Goal: Task Accomplishment & Management: Manage account settings

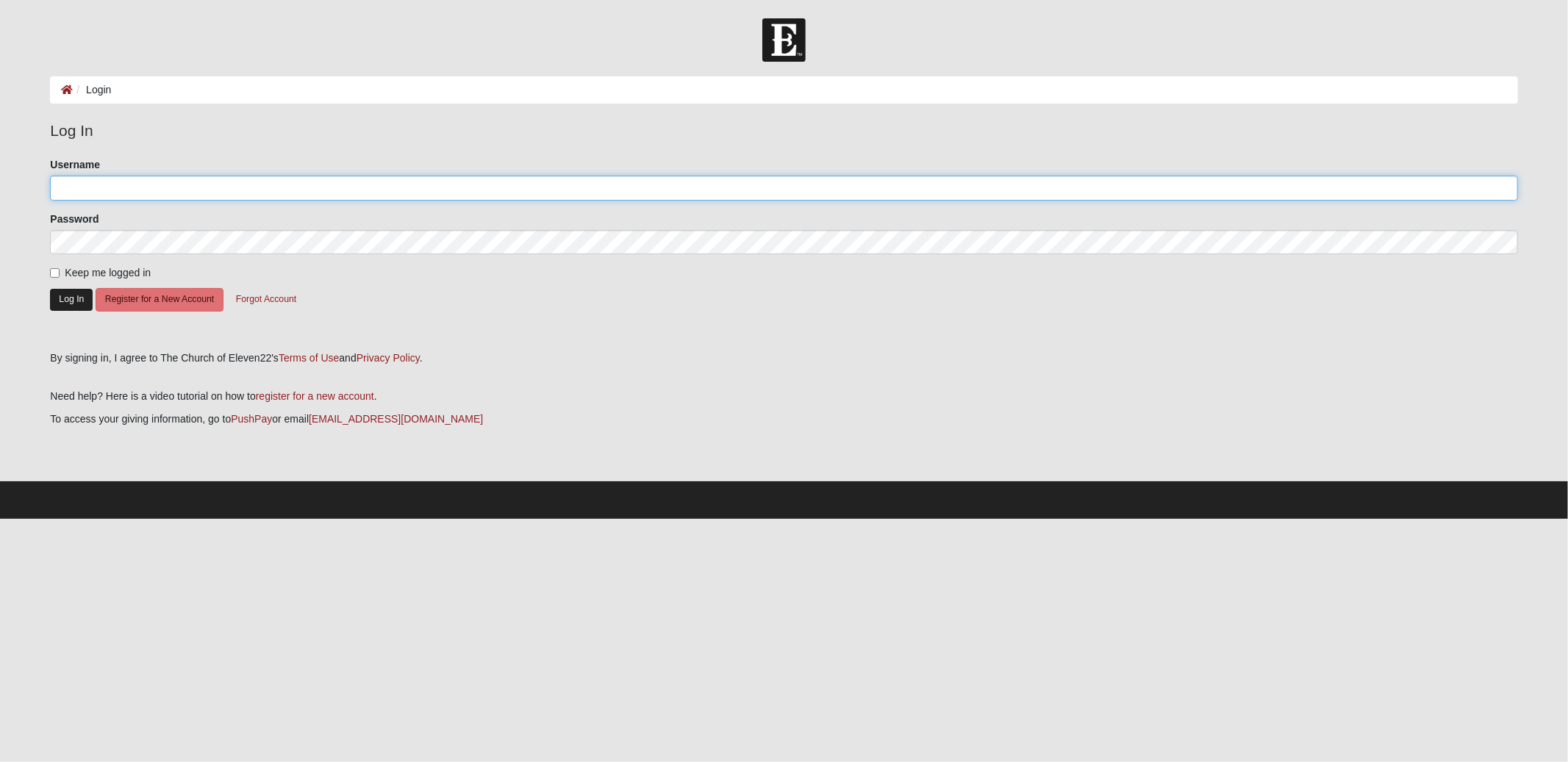
type input "gldarter"
click at [58, 296] on button "Log In" at bounding box center [72, 299] width 43 height 21
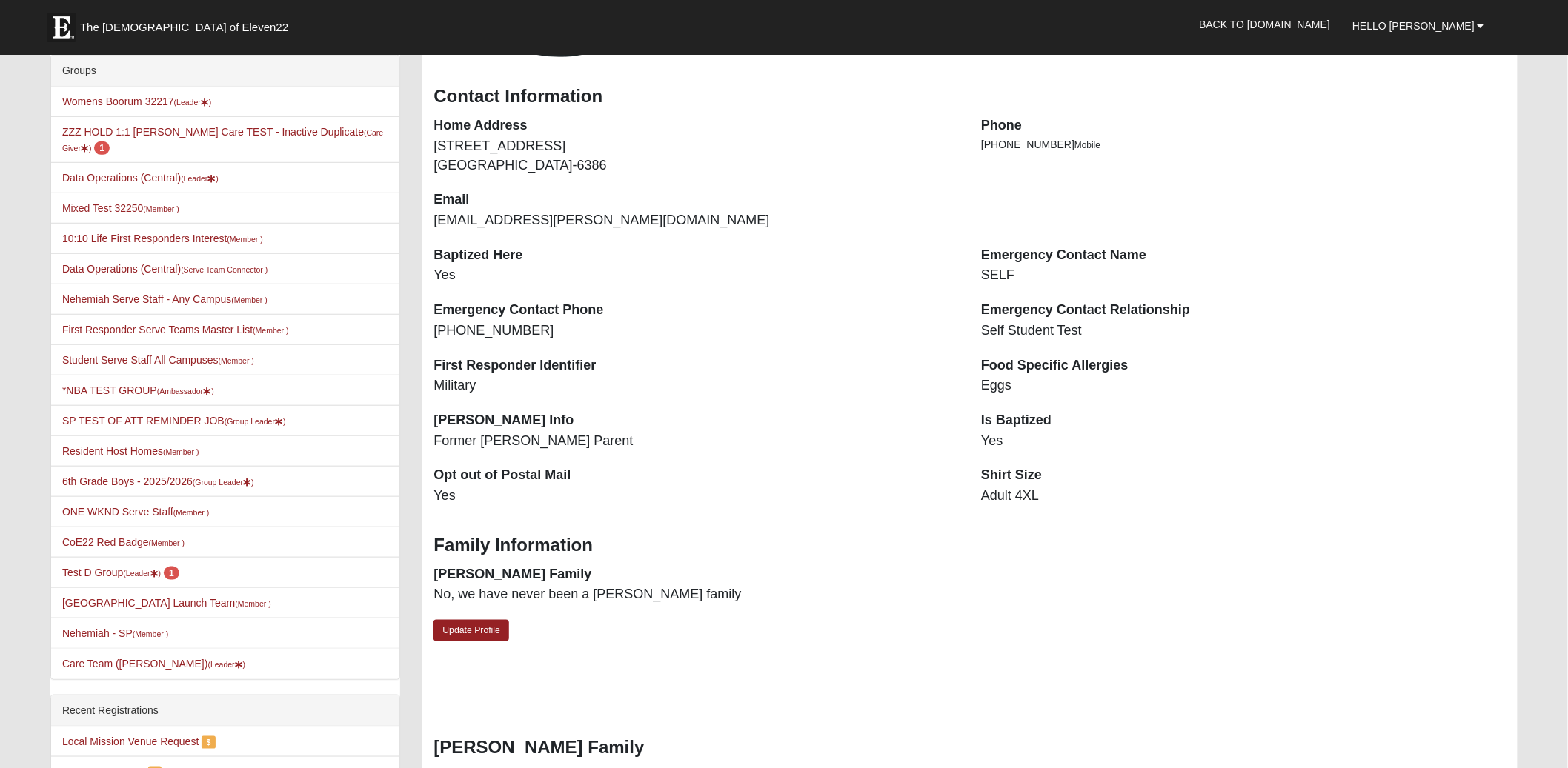
scroll to position [741, 0]
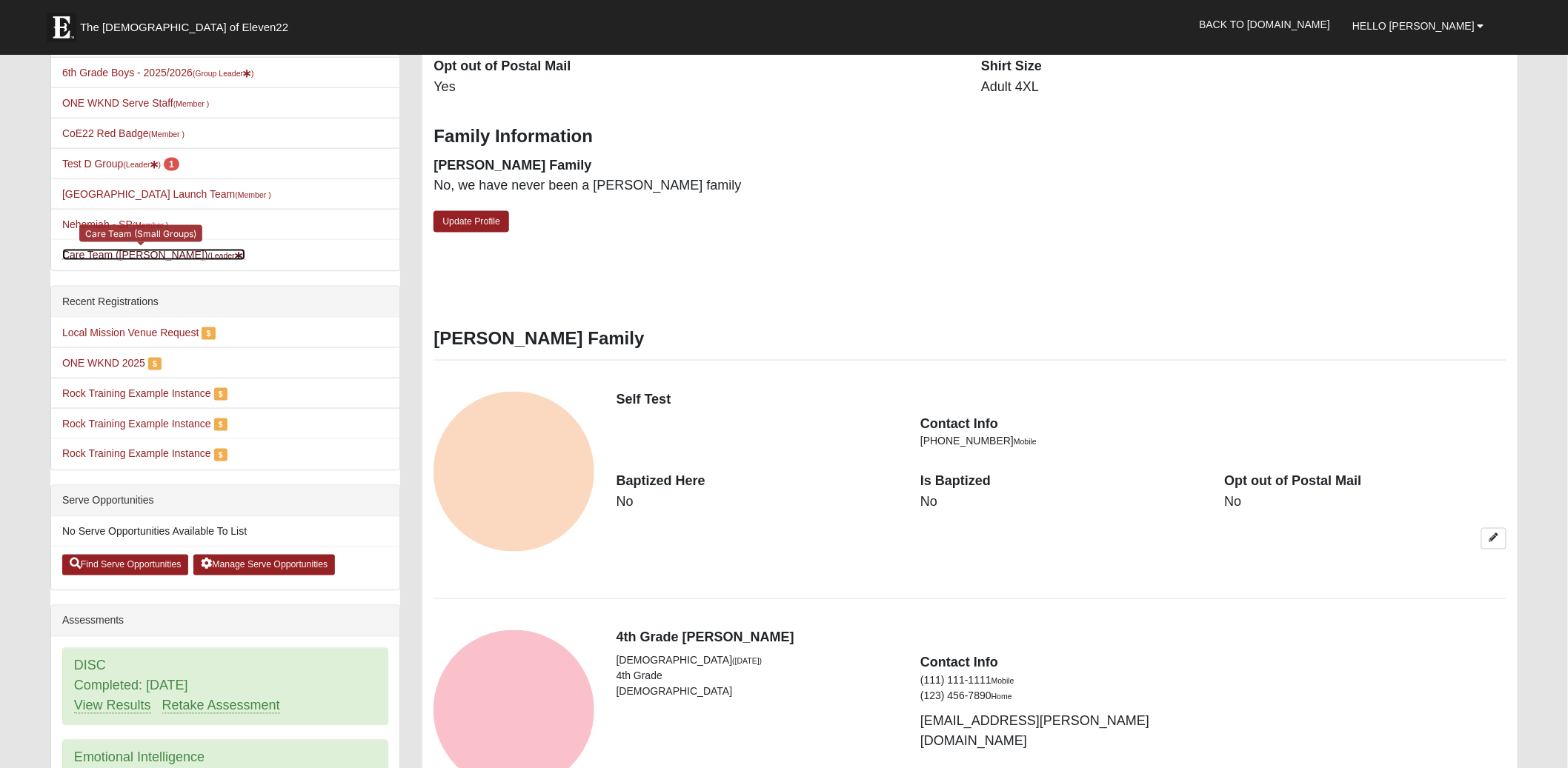
click at [140, 248] on link "Care Team ([PERSON_NAME]) (Leader )" at bounding box center [153, 254] width 183 height 12
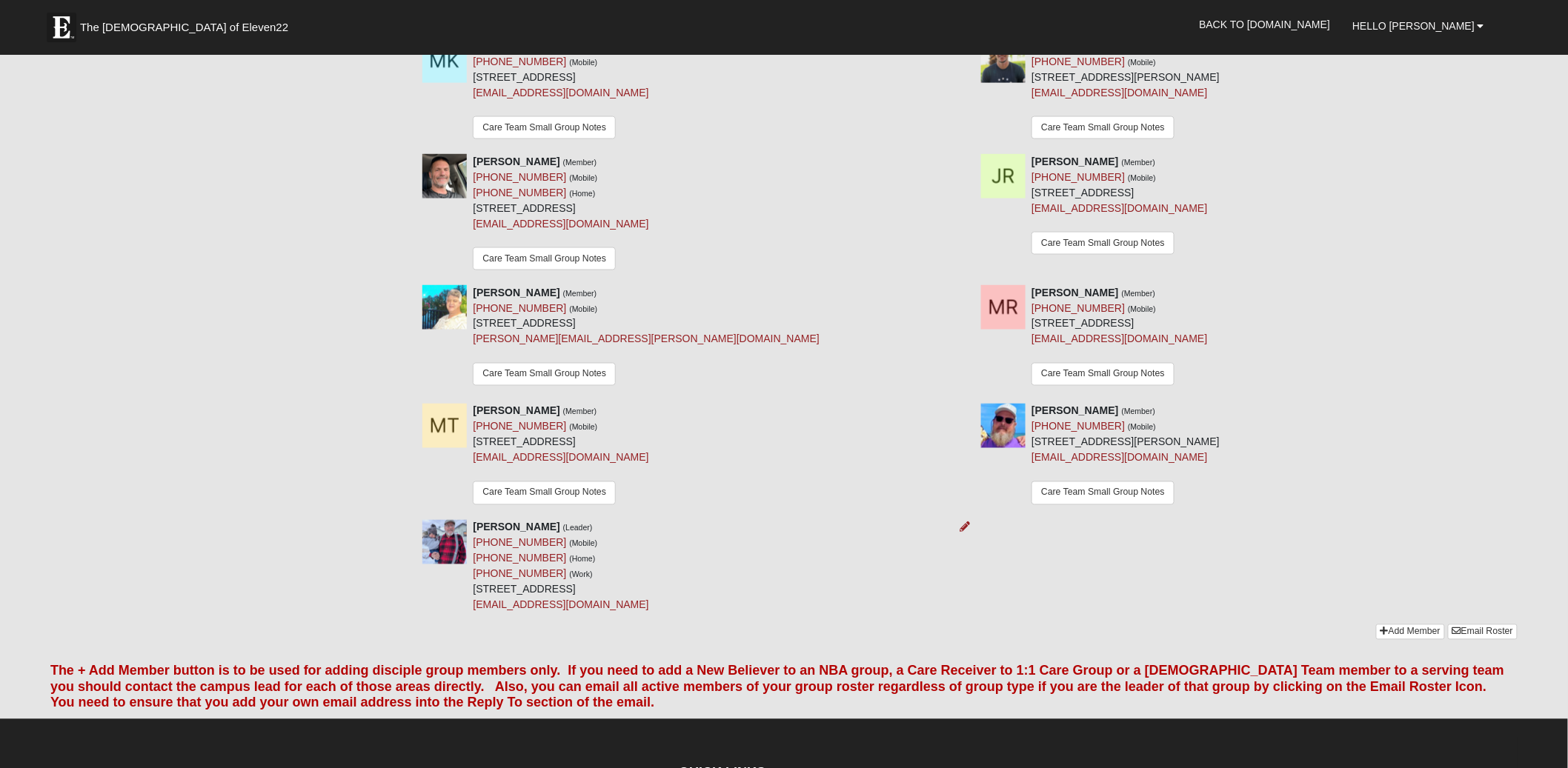
scroll to position [870, 0]
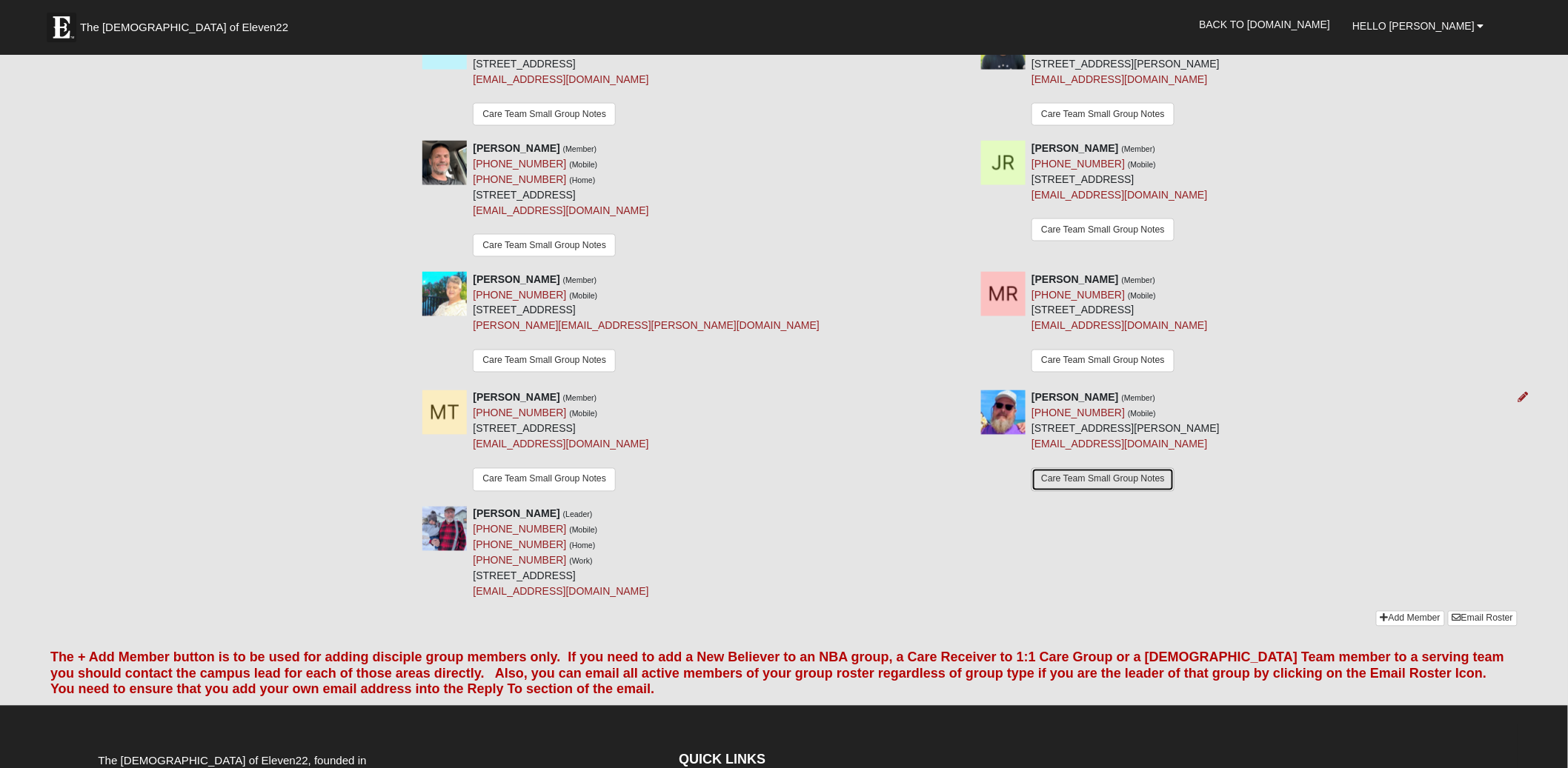
click at [1078, 485] on link "Care Team Small Group Notes" at bounding box center [1103, 479] width 143 height 23
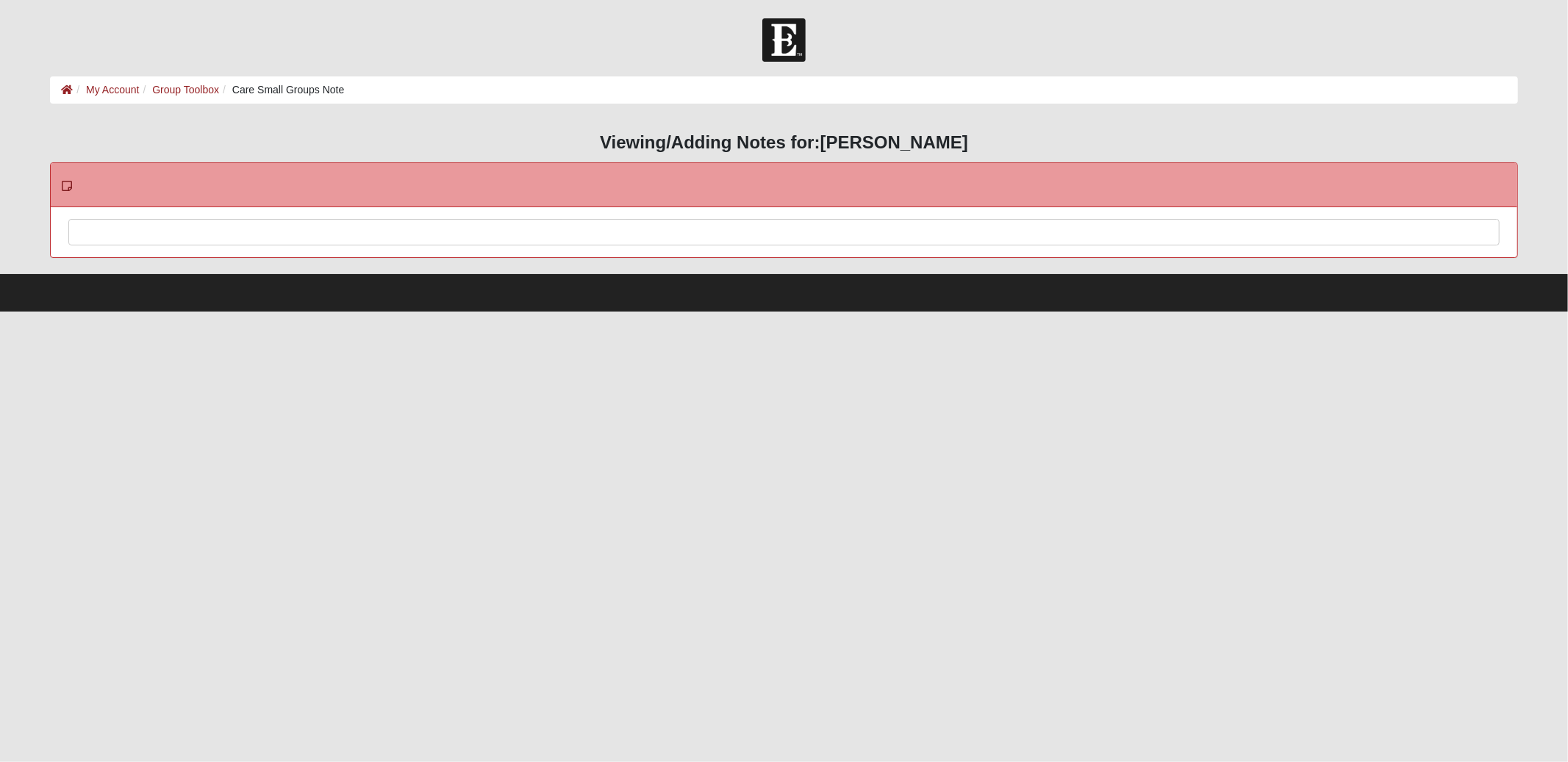
click at [581, 229] on div at bounding box center [784, 252] width 1429 height 65
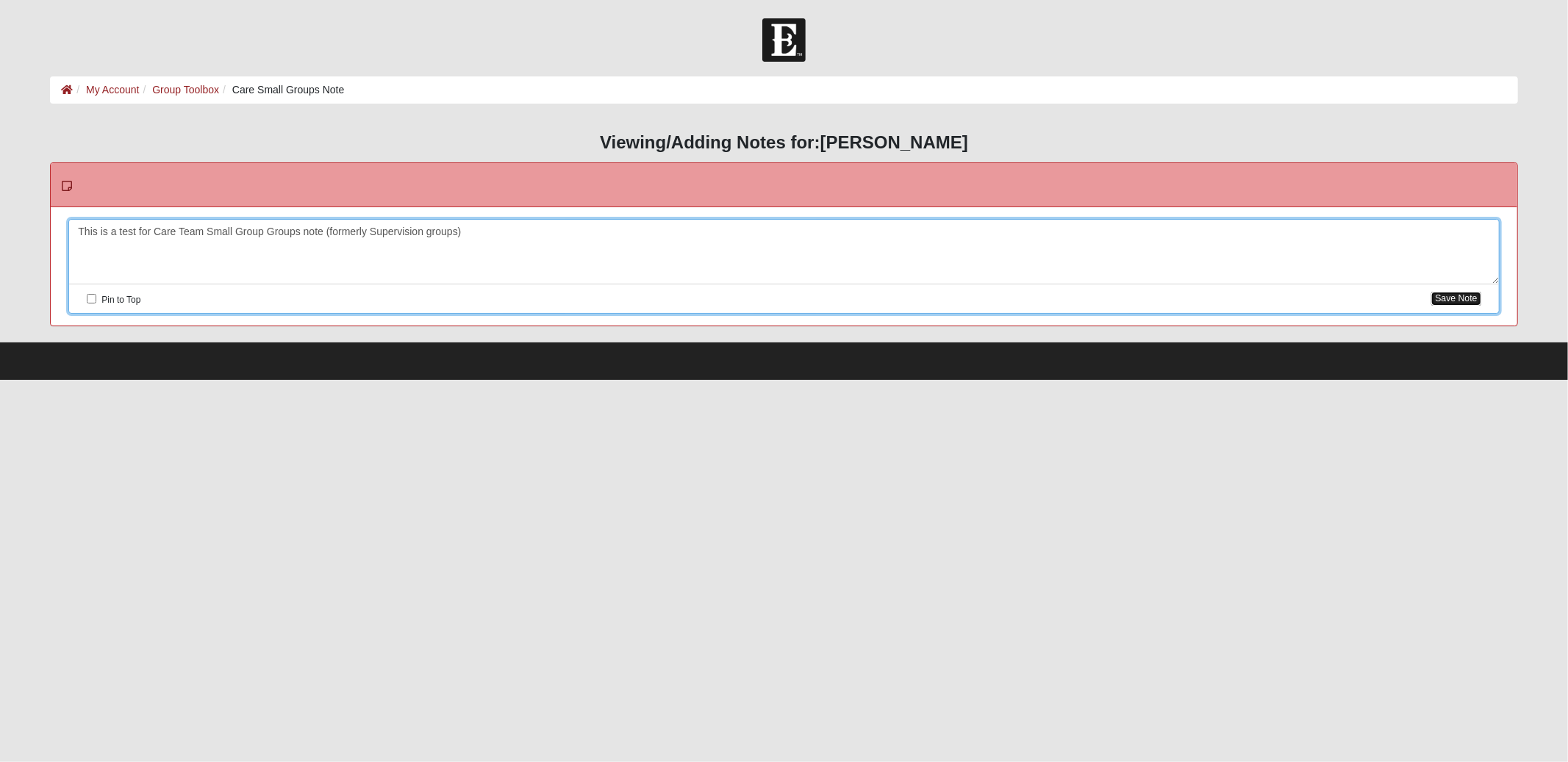
click at [1469, 298] on button "Save Note" at bounding box center [1455, 299] width 49 height 14
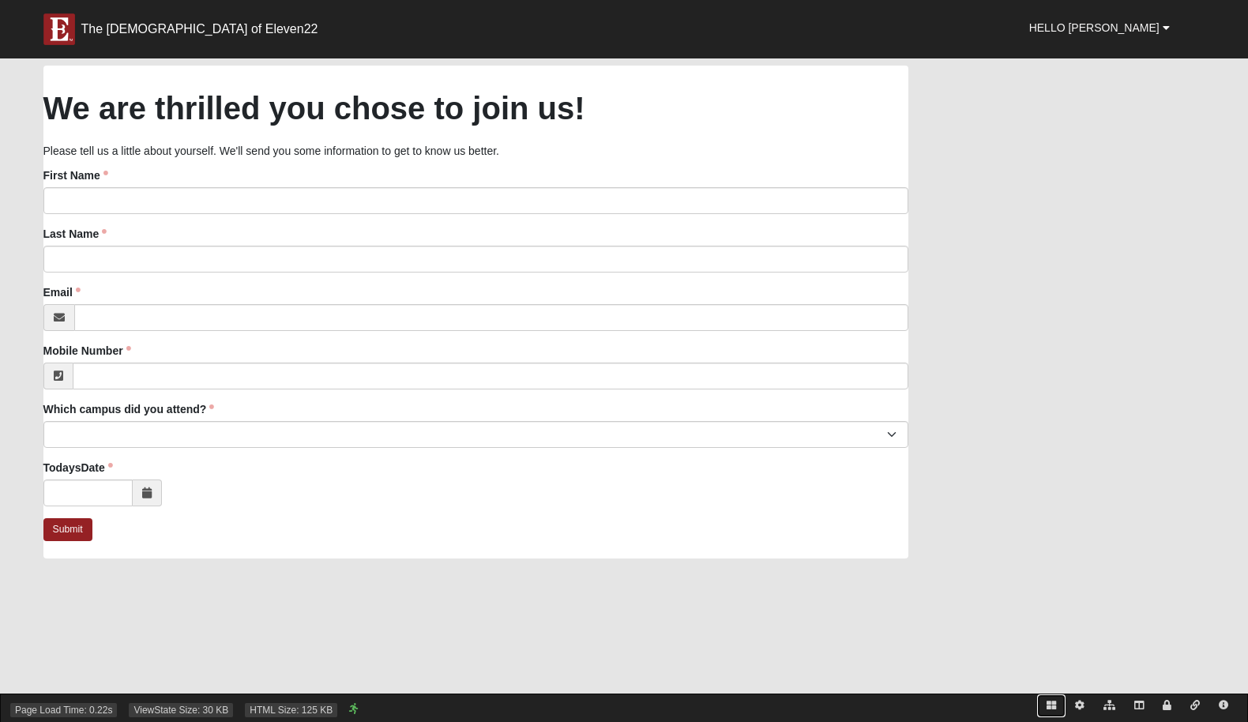
click at [1056, 699] on link at bounding box center [1051, 705] width 28 height 23
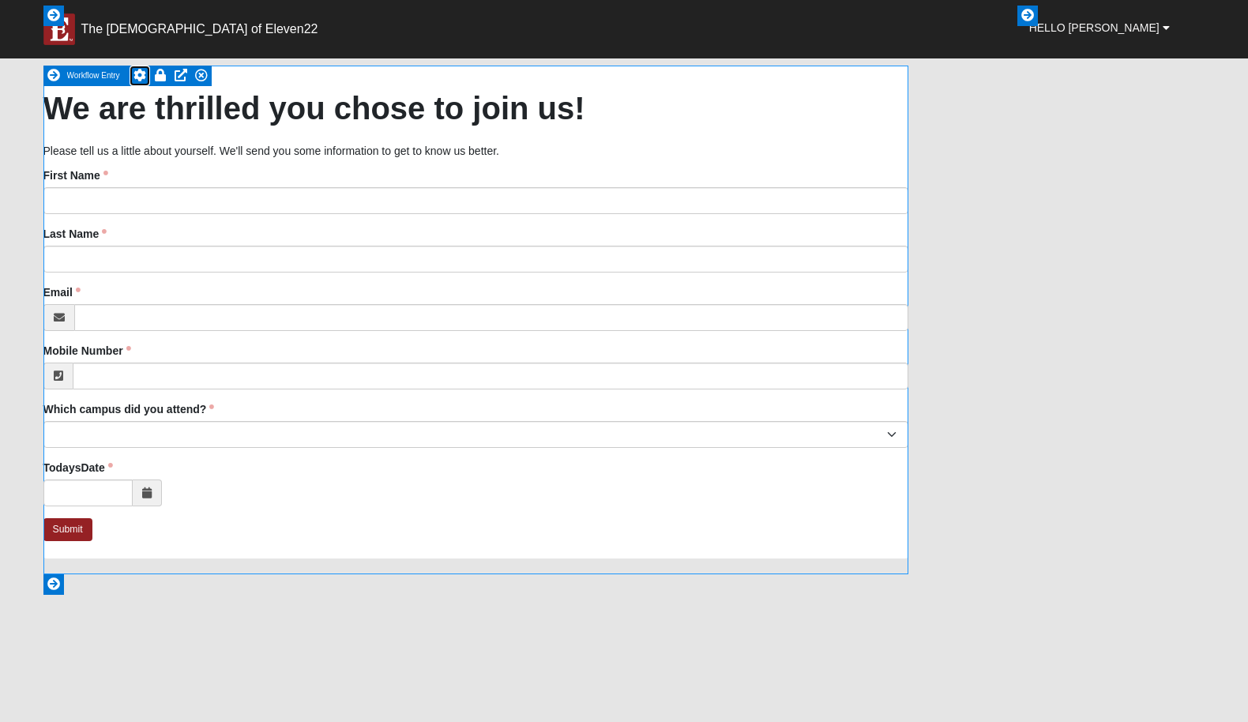
click at [136, 79] on icon at bounding box center [140, 75] width 13 height 13
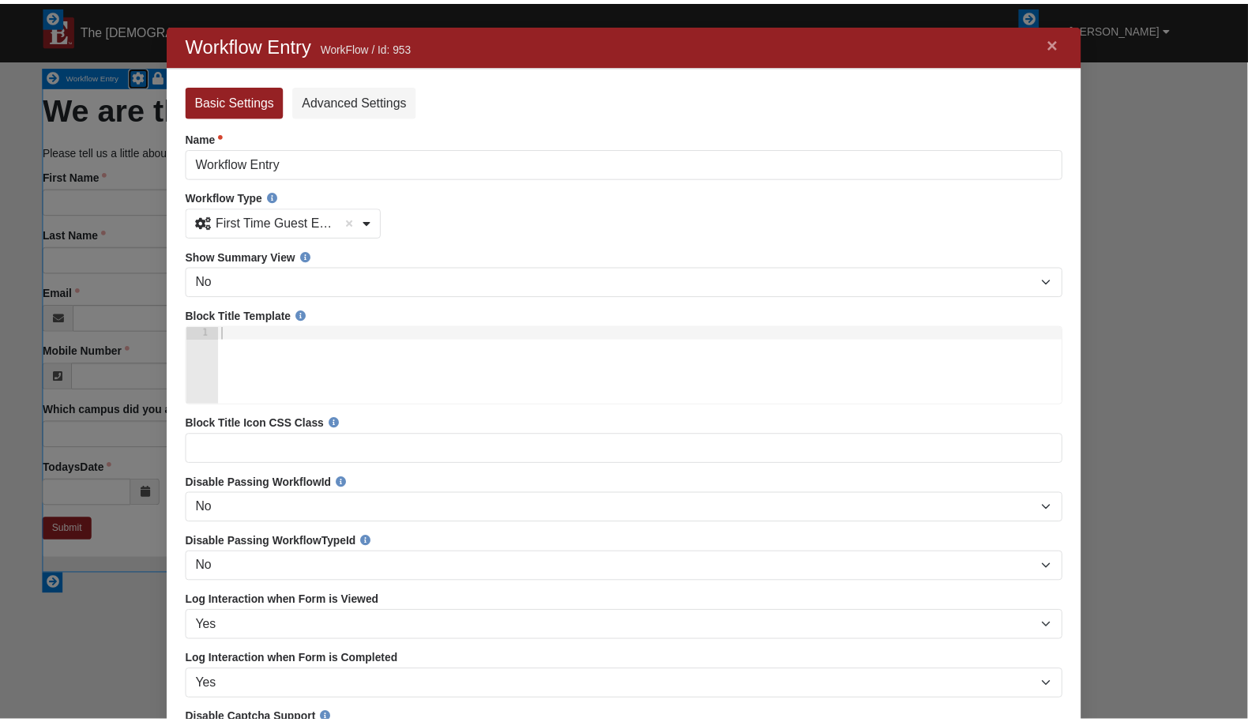
scroll to position [792, 897]
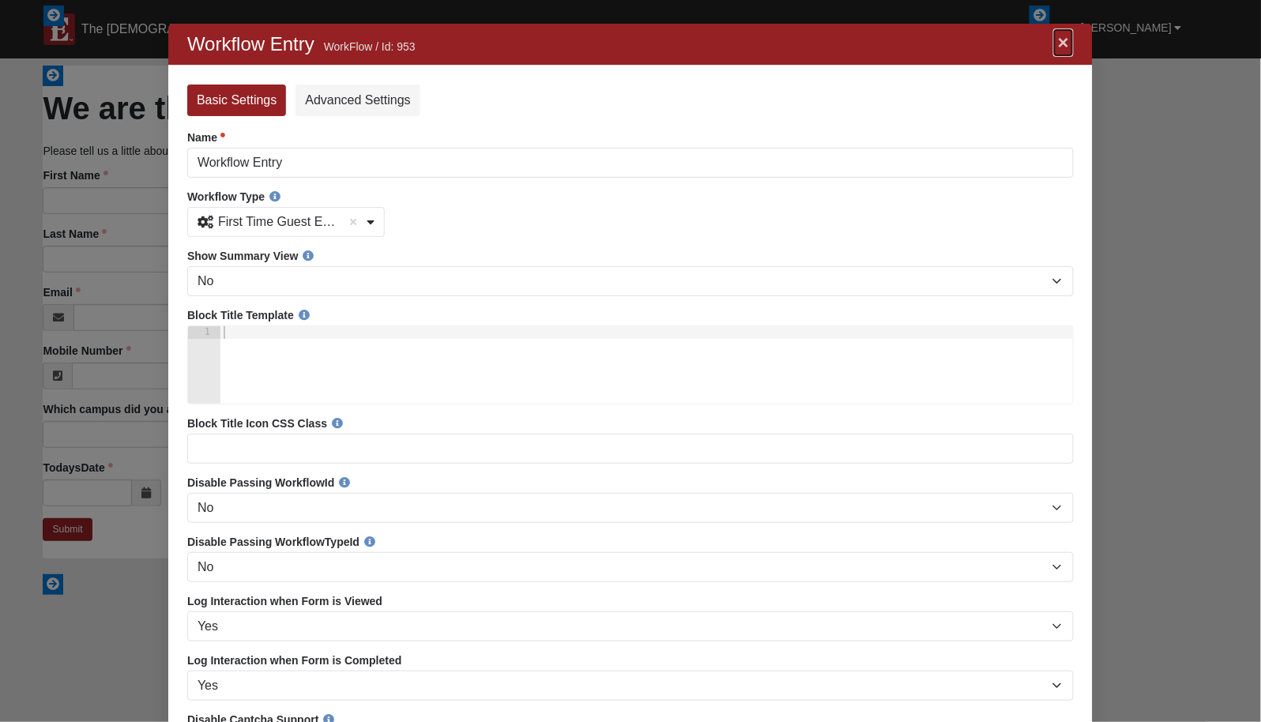
click at [1055, 44] on link "×" at bounding box center [1062, 42] width 21 height 28
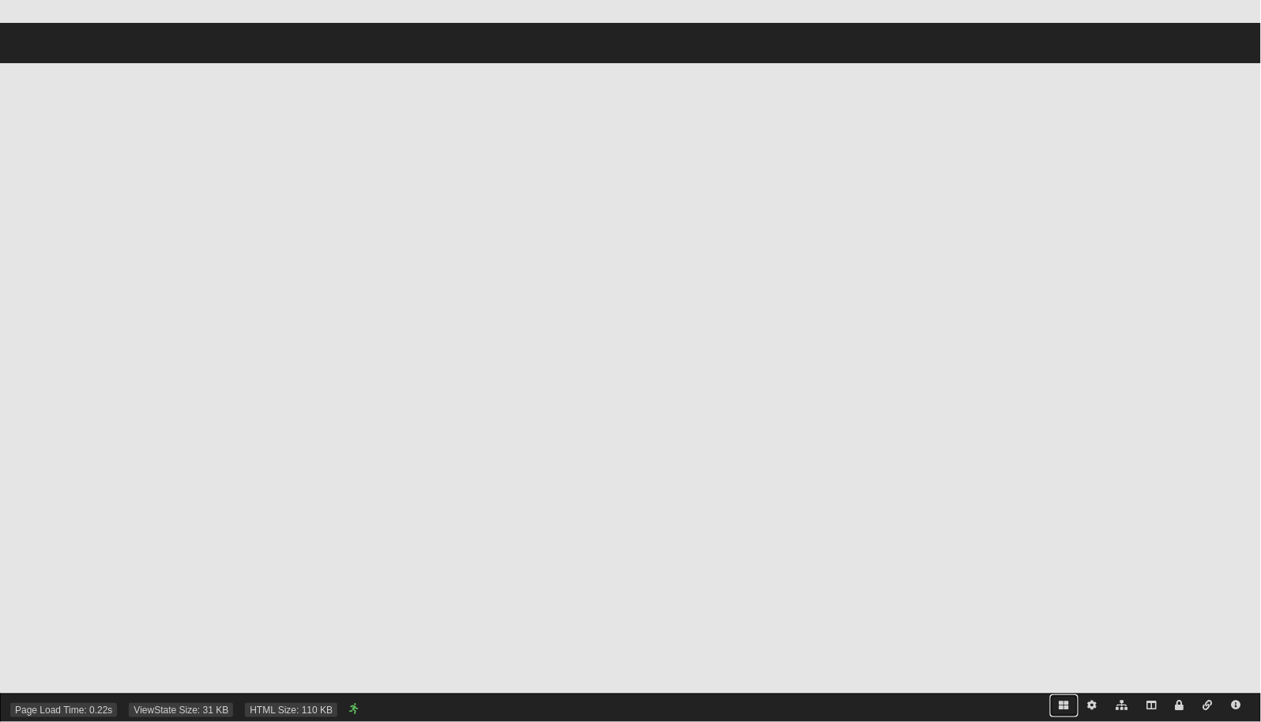
click at [1063, 705] on icon at bounding box center [1063, 705] width 9 height 9
click at [1068, 704] on icon at bounding box center [1063, 705] width 9 height 9
click at [1067, 704] on icon at bounding box center [1063, 705] width 9 height 9
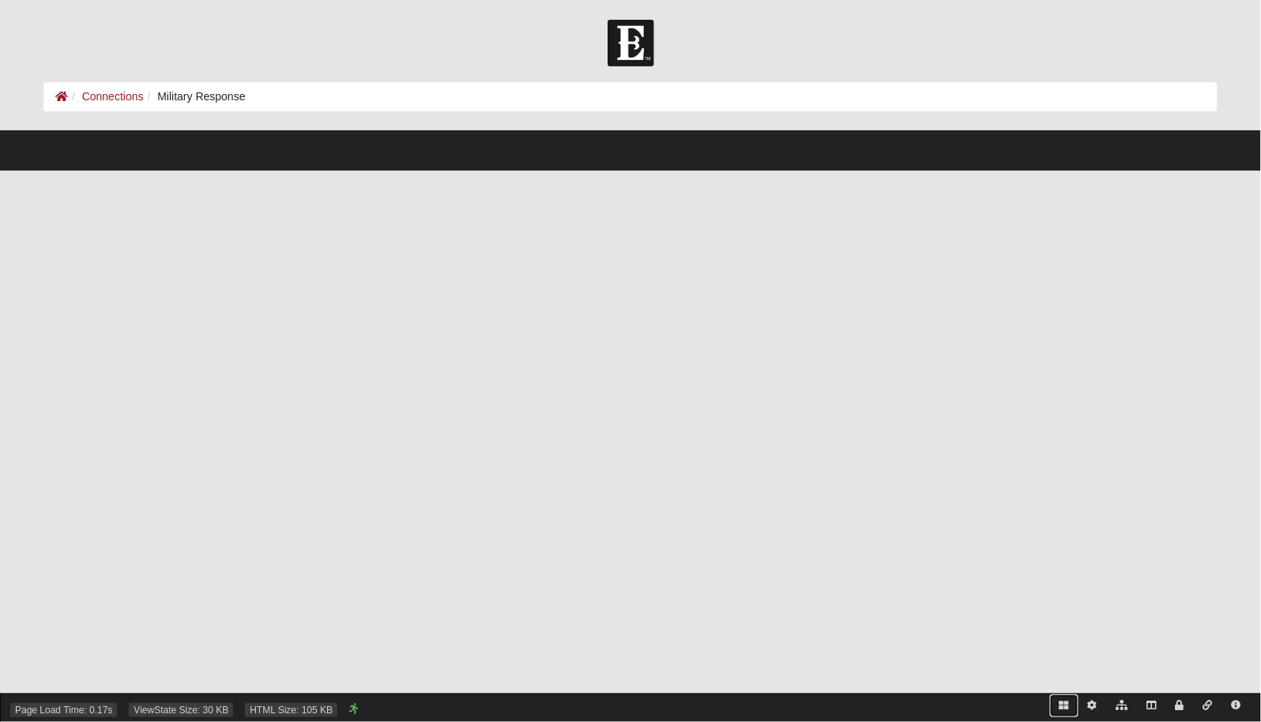
click at [1064, 705] on icon at bounding box center [1063, 705] width 9 height 9
click at [1061, 702] on icon at bounding box center [1063, 705] width 9 height 9
click at [1093, 705] on icon at bounding box center [1092, 705] width 9 height 9
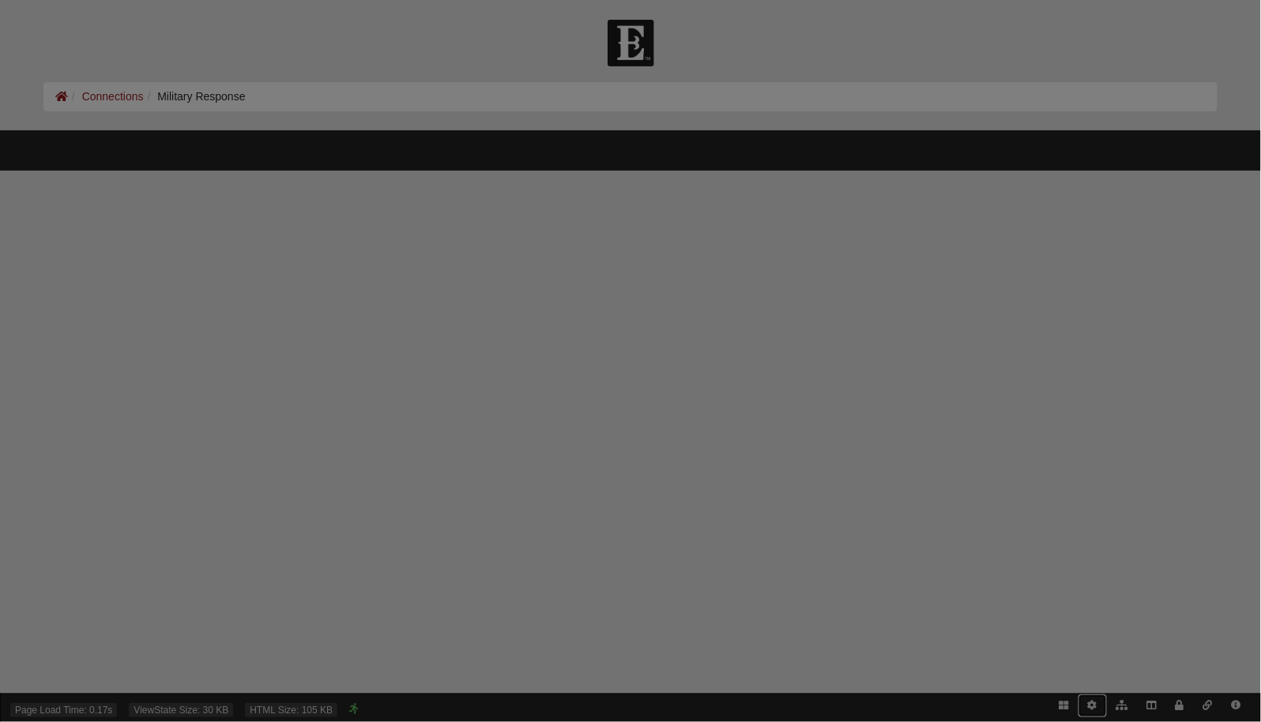
scroll to position [544, 897]
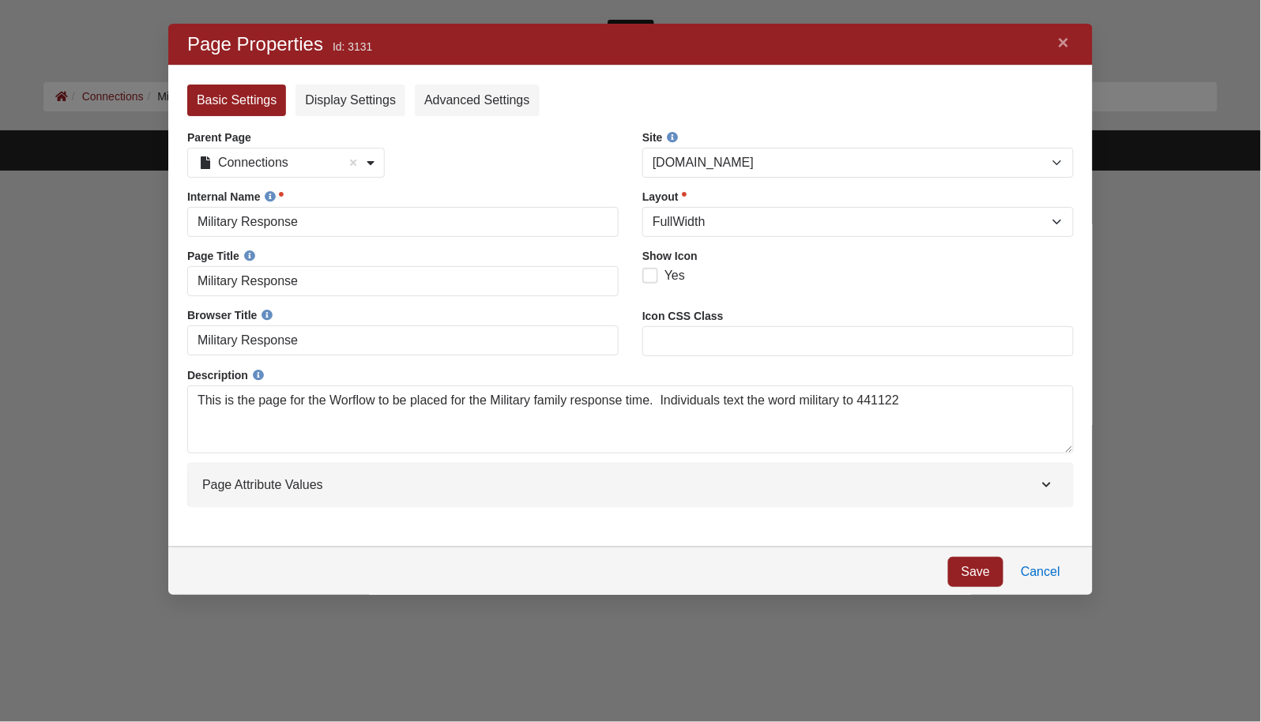
click at [955, 483] on header "Page Attribute Values" at bounding box center [629, 484] width 885 height 43
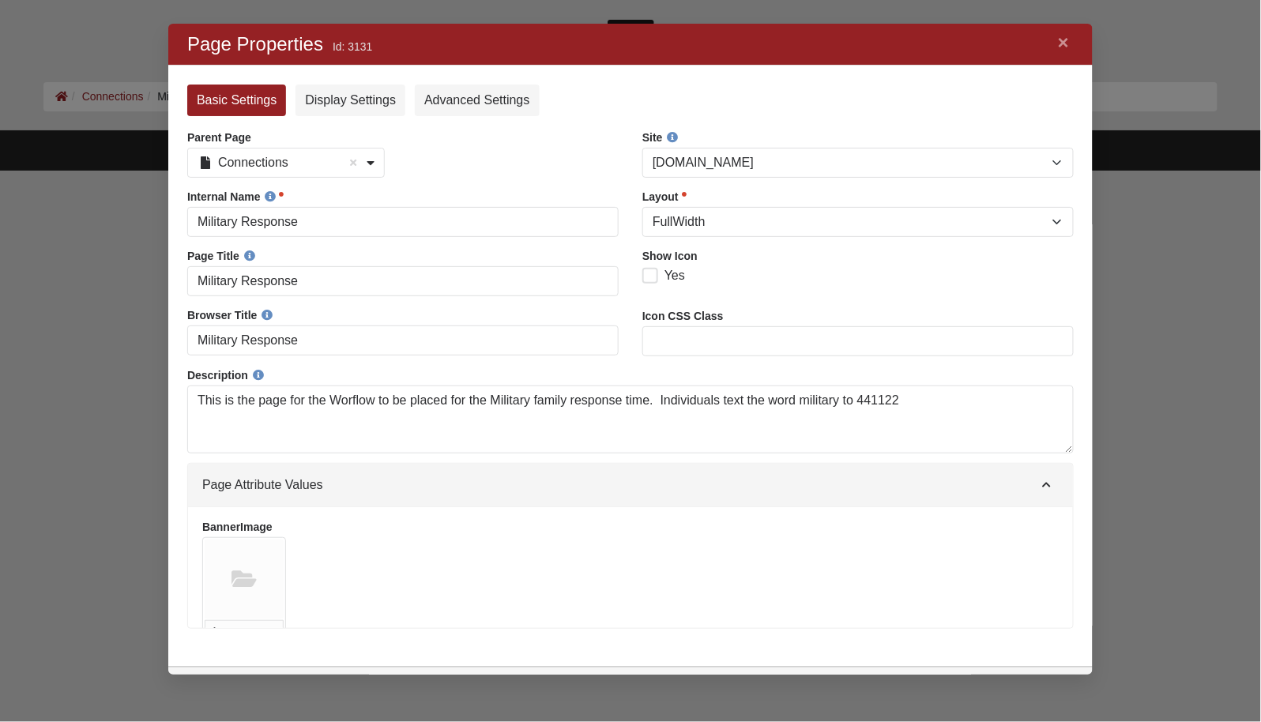
scroll to position [716, 897]
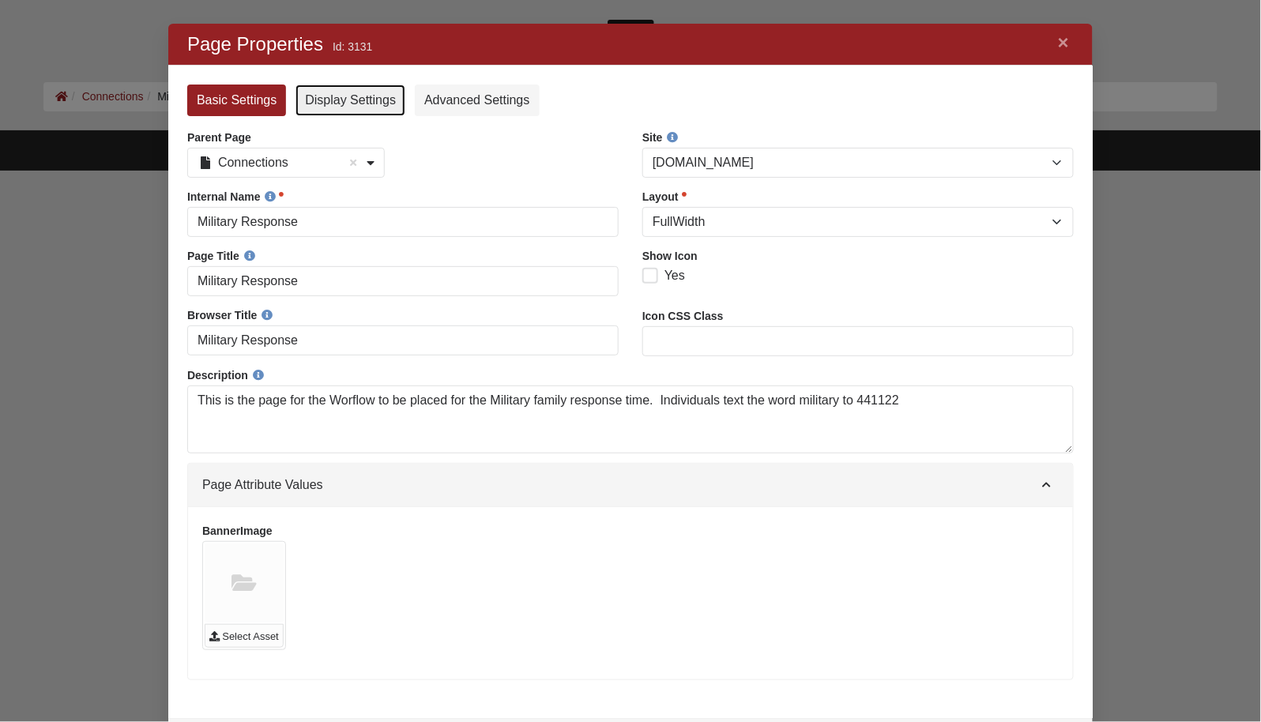
click at [355, 103] on link "Display Settings" at bounding box center [350, 100] width 110 height 32
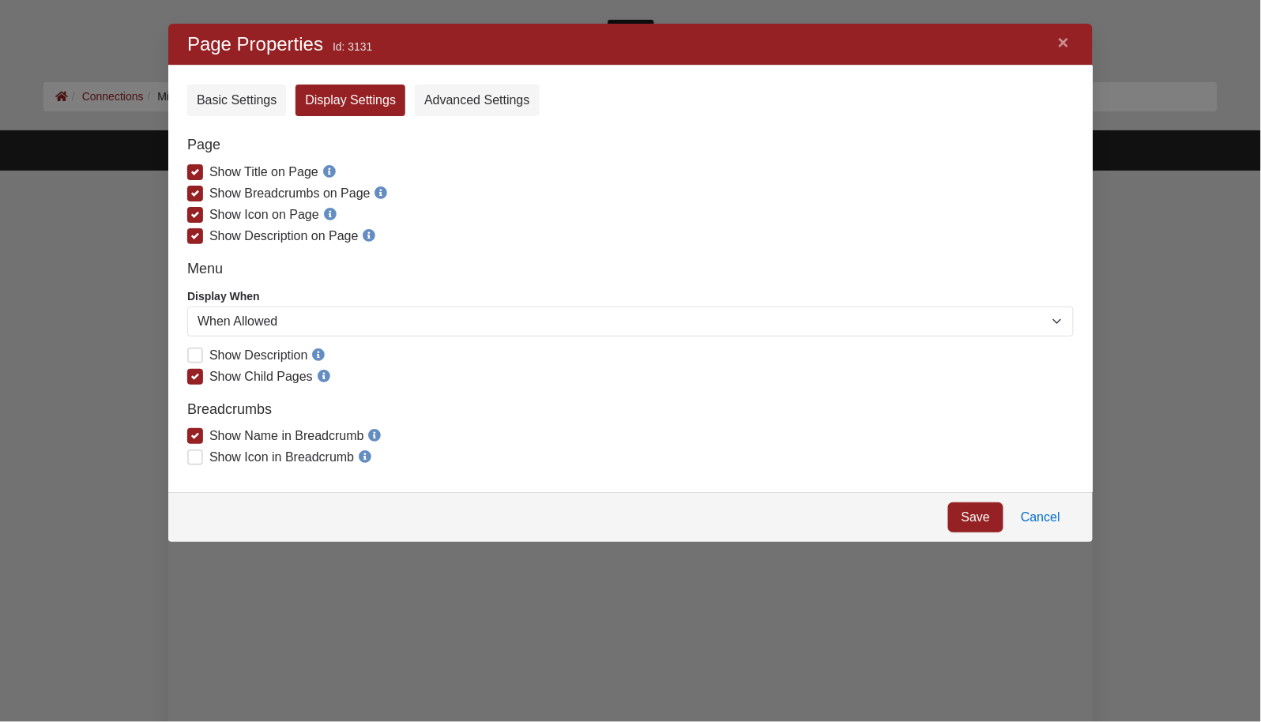
scroll to position [491, 897]
click at [209, 194] on span "Show Breadcrumbs on Page" at bounding box center [289, 192] width 161 height 13
click at [196, 194] on input "Show Breadcrumbs on Page" at bounding box center [198, 191] width 10 height 10
checkbox input "false"
click at [209, 213] on span "Show Icon on Page" at bounding box center [264, 213] width 110 height 13
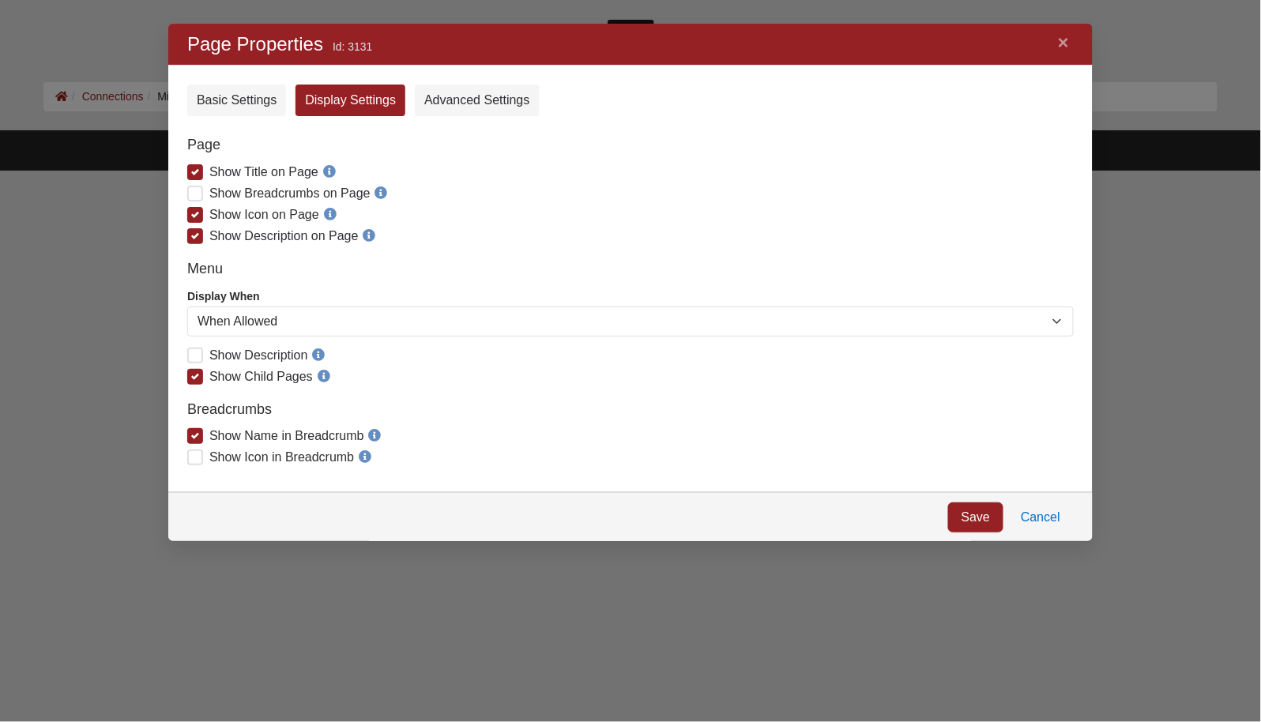
click at [196, 213] on input "Show Icon on Page" at bounding box center [198, 213] width 10 height 10
checkbox input "false"
click at [209, 236] on span "Show Description on Page" at bounding box center [283, 234] width 149 height 13
click at [196, 236] on input "Show Description on Page" at bounding box center [198, 234] width 10 height 10
checkbox input "false"
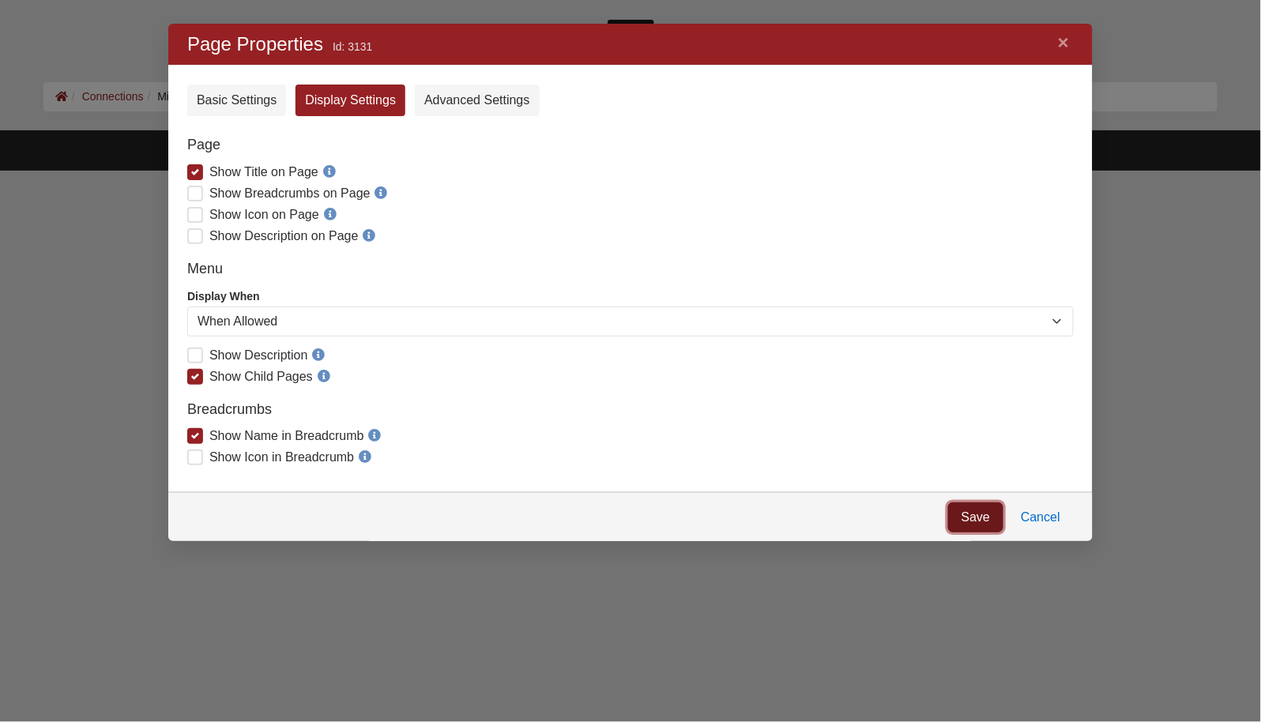
click at [969, 521] on link "Save" at bounding box center [974, 517] width 55 height 30
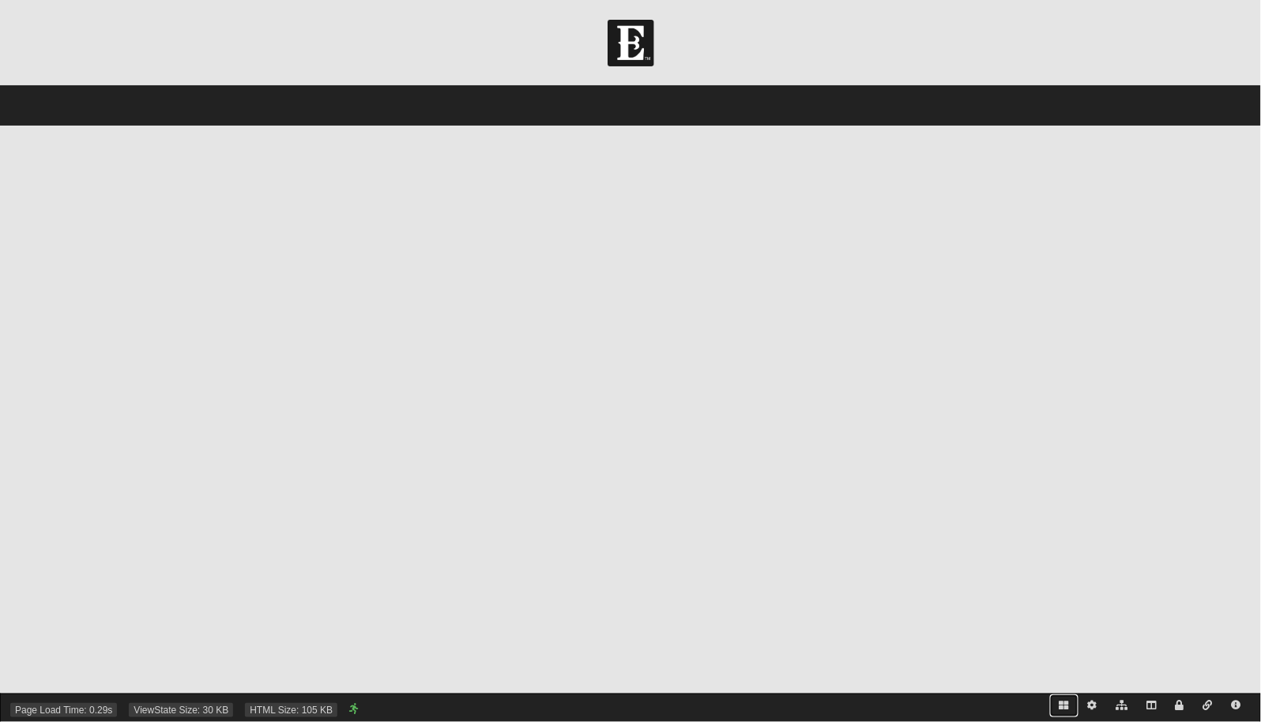
click at [1067, 705] on icon at bounding box center [1063, 705] width 9 height 9
click at [1095, 704] on icon at bounding box center [1092, 705] width 9 height 9
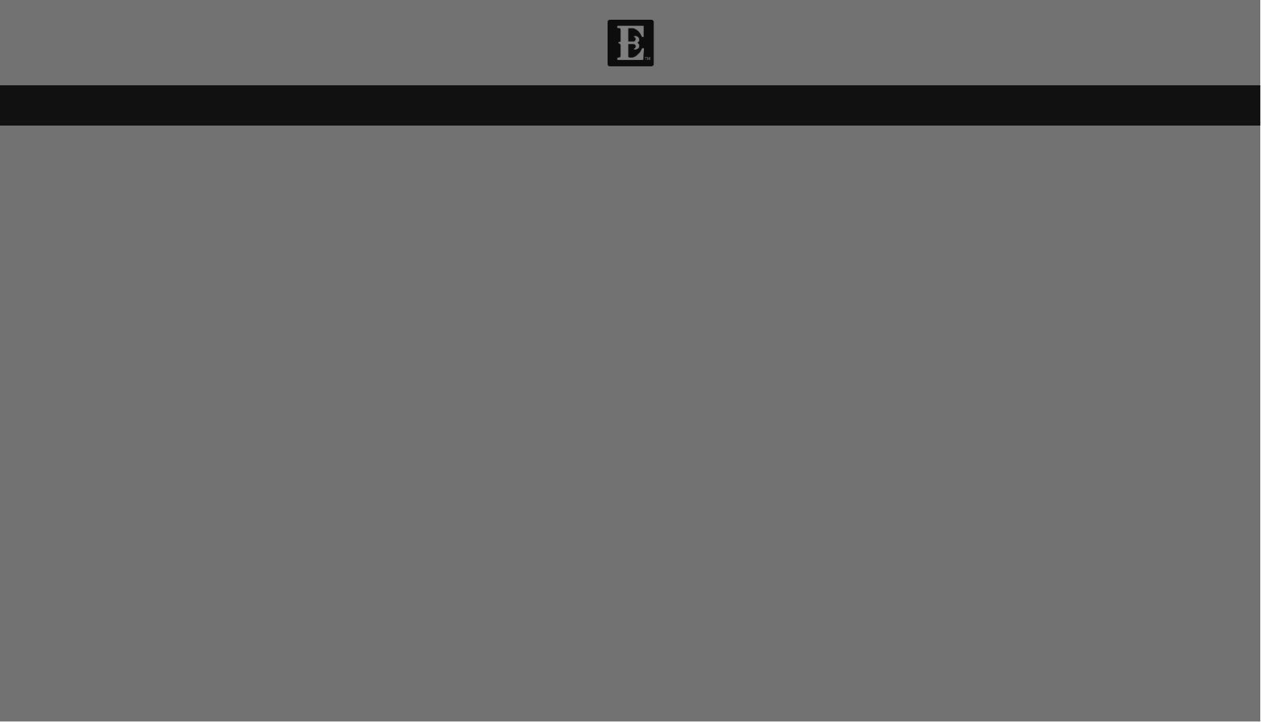
scroll to position [544, 897]
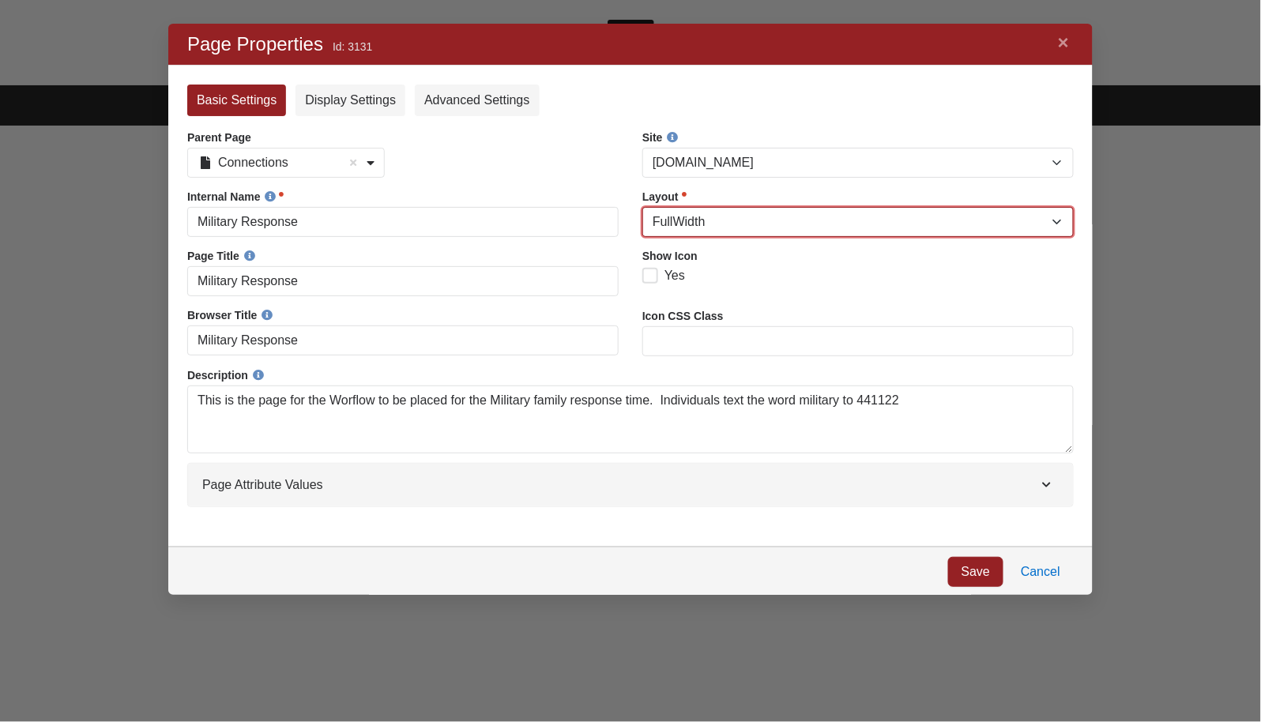
click at [703, 223] on select "Blank Dialog Error Full Width Fluid Full Width Narrow FullWidth Homepage Left S…" at bounding box center [856, 221] width 431 height 30
select select "76"
click at [641, 206] on select "Blank Dialog Error Full Width Fluid Full Width Narrow FullWidth Homepage Left S…" at bounding box center [856, 221] width 431 height 30
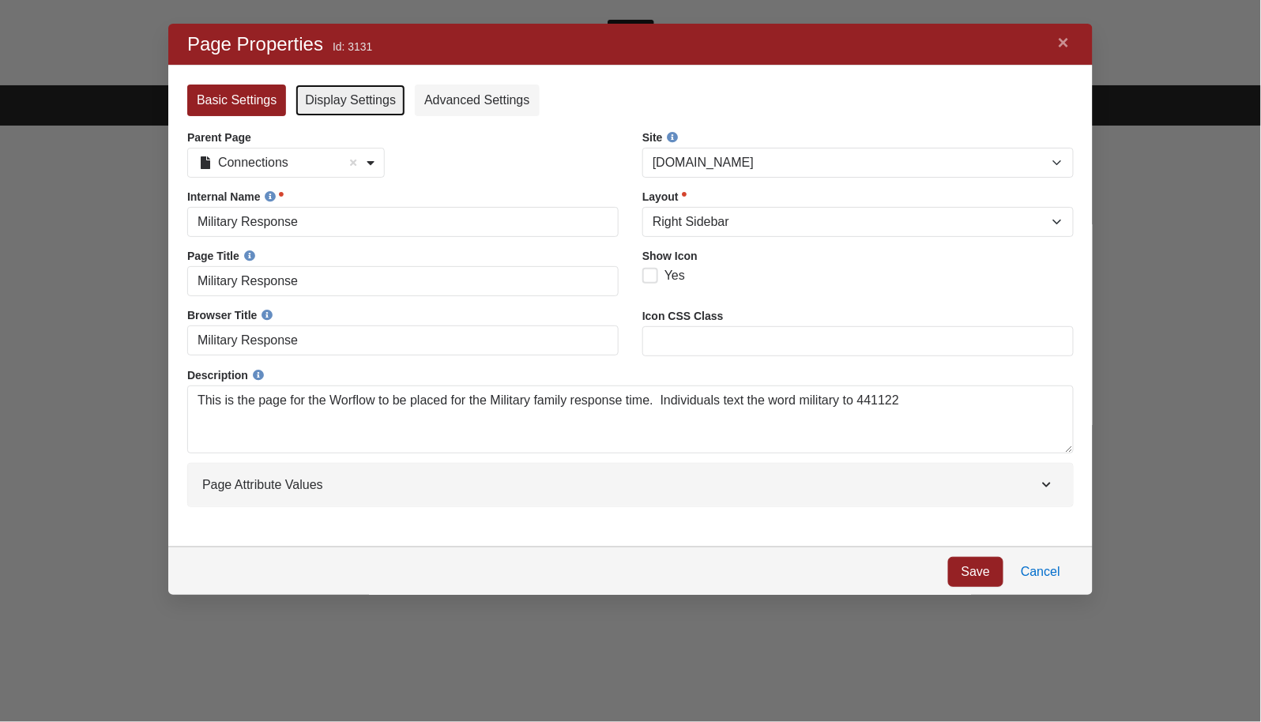
click at [366, 99] on link "Display Settings" at bounding box center [350, 100] width 110 height 32
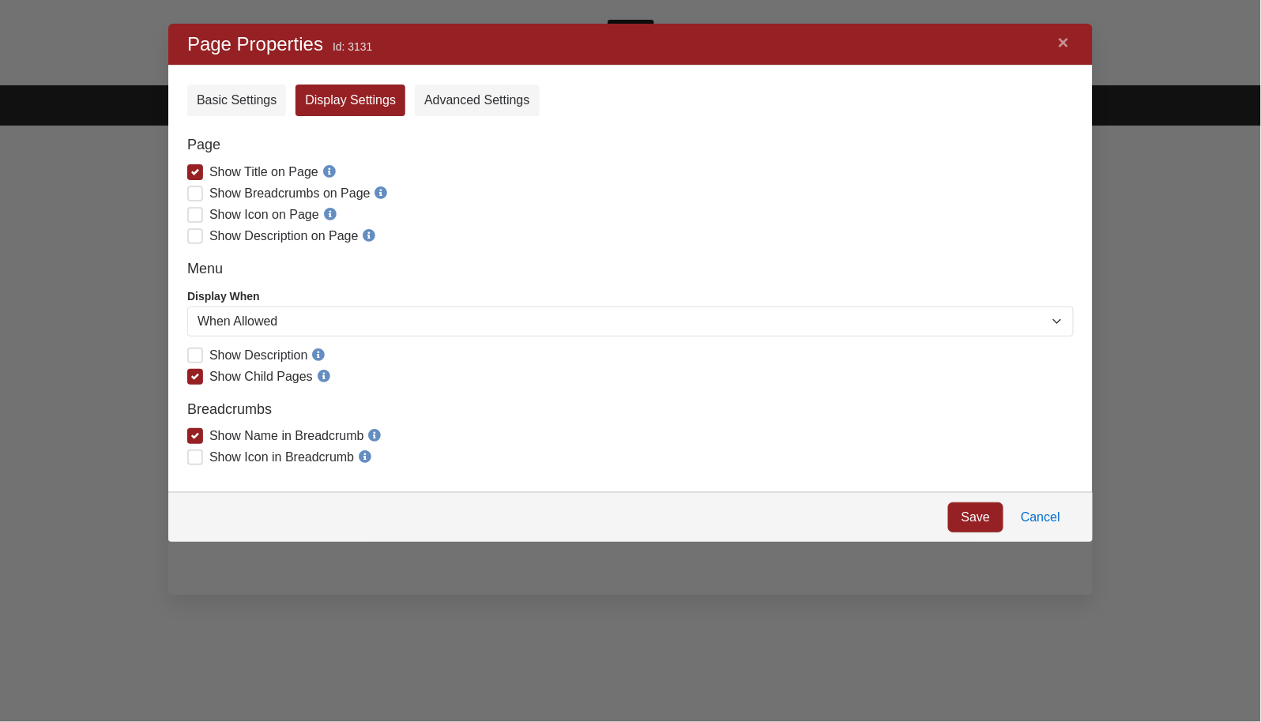
scroll to position [21, 21]
click at [209, 190] on span "Show Breadcrumbs on Page" at bounding box center [289, 192] width 161 height 13
click at [193, 190] on input "Show Breadcrumbs on Page" at bounding box center [198, 191] width 10 height 10
checkbox input "true"
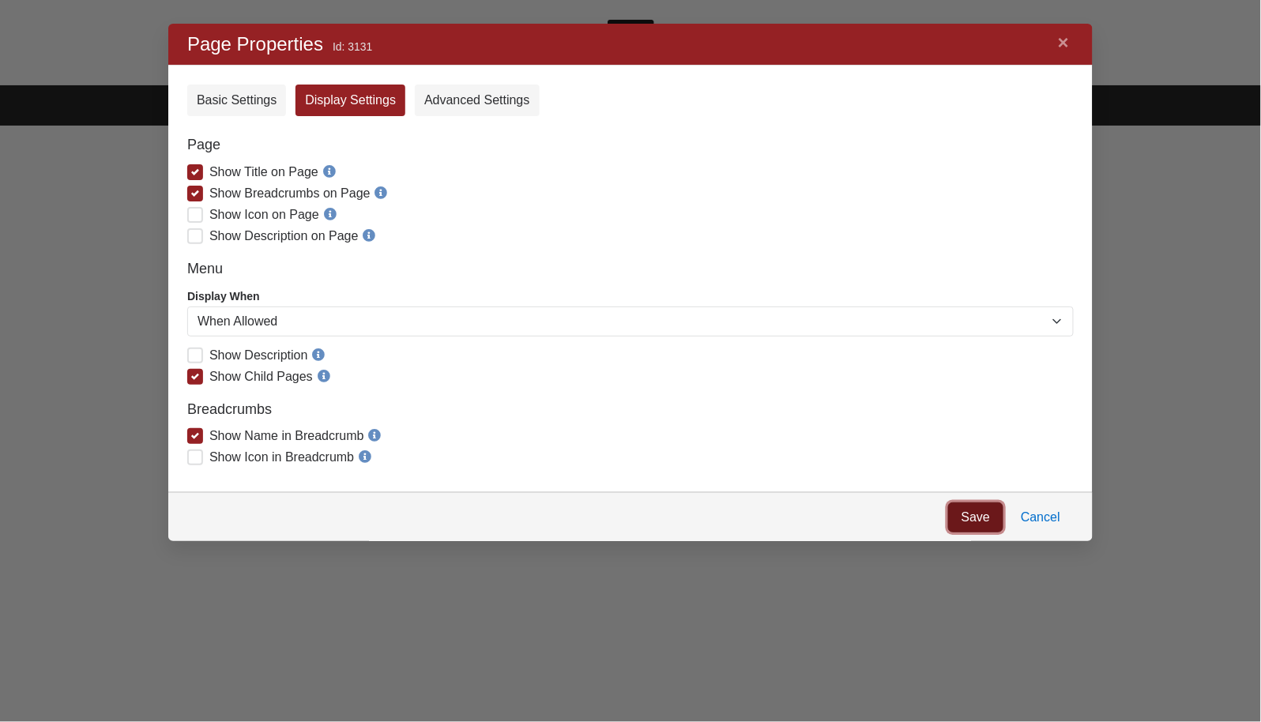
click at [983, 513] on link "Save" at bounding box center [974, 517] width 55 height 30
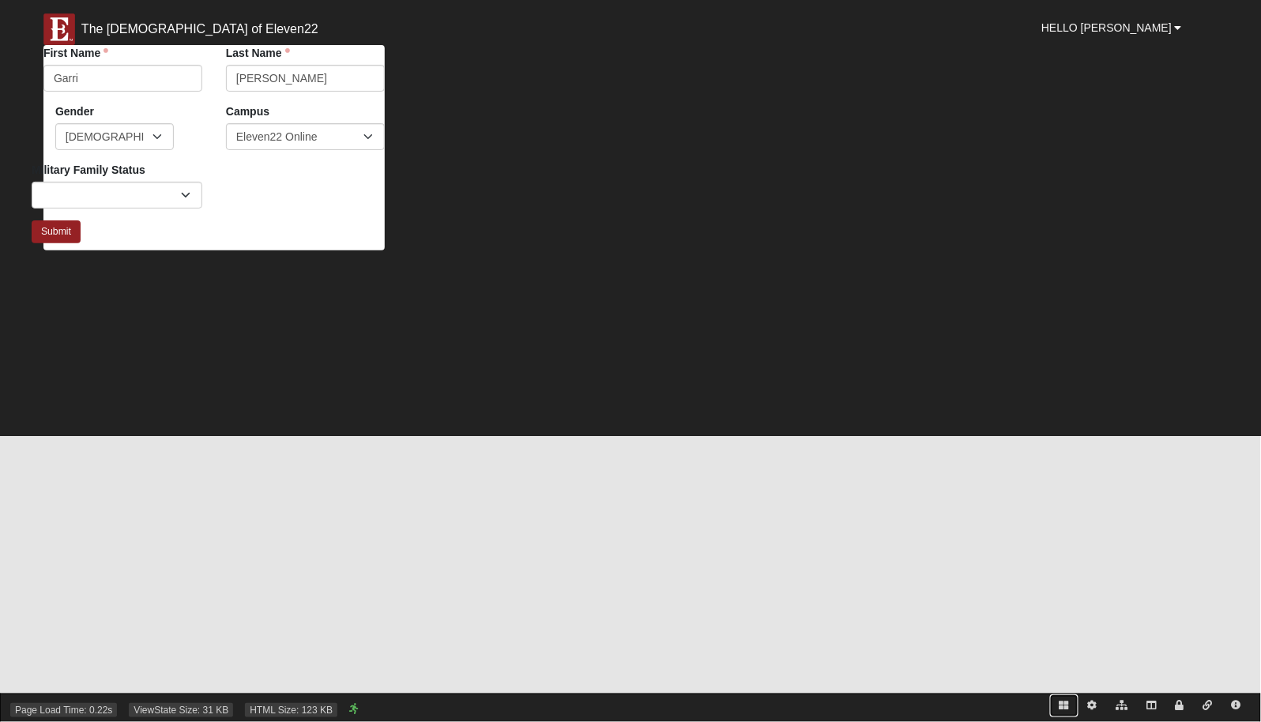
click at [1067, 705] on icon at bounding box center [1063, 705] width 9 height 9
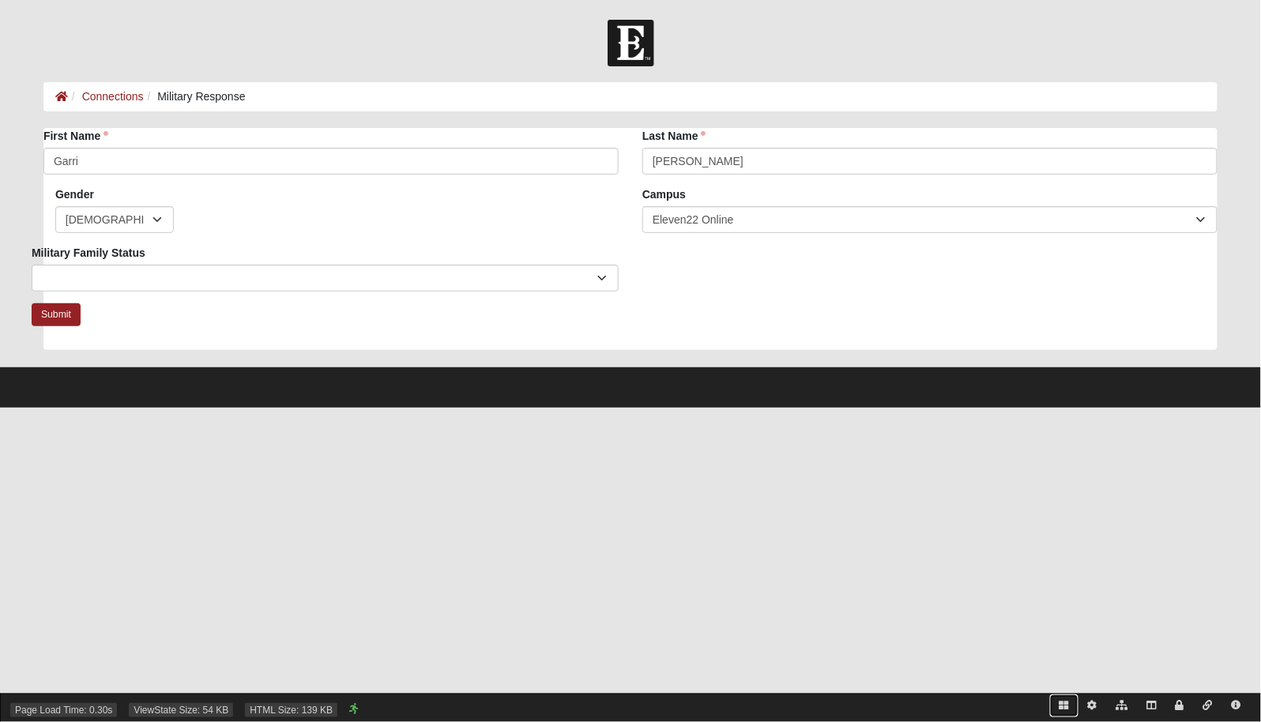
click at [1064, 702] on icon at bounding box center [1063, 705] width 9 height 9
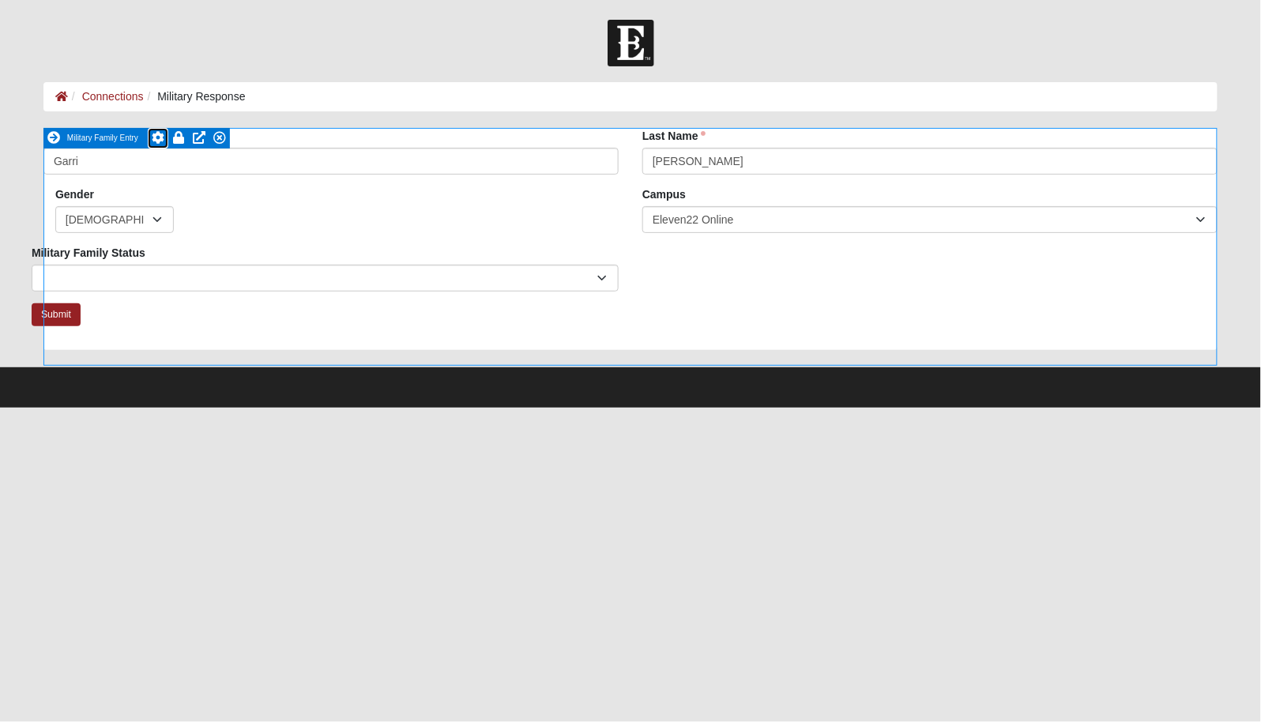
click at [156, 140] on icon at bounding box center [158, 137] width 13 height 13
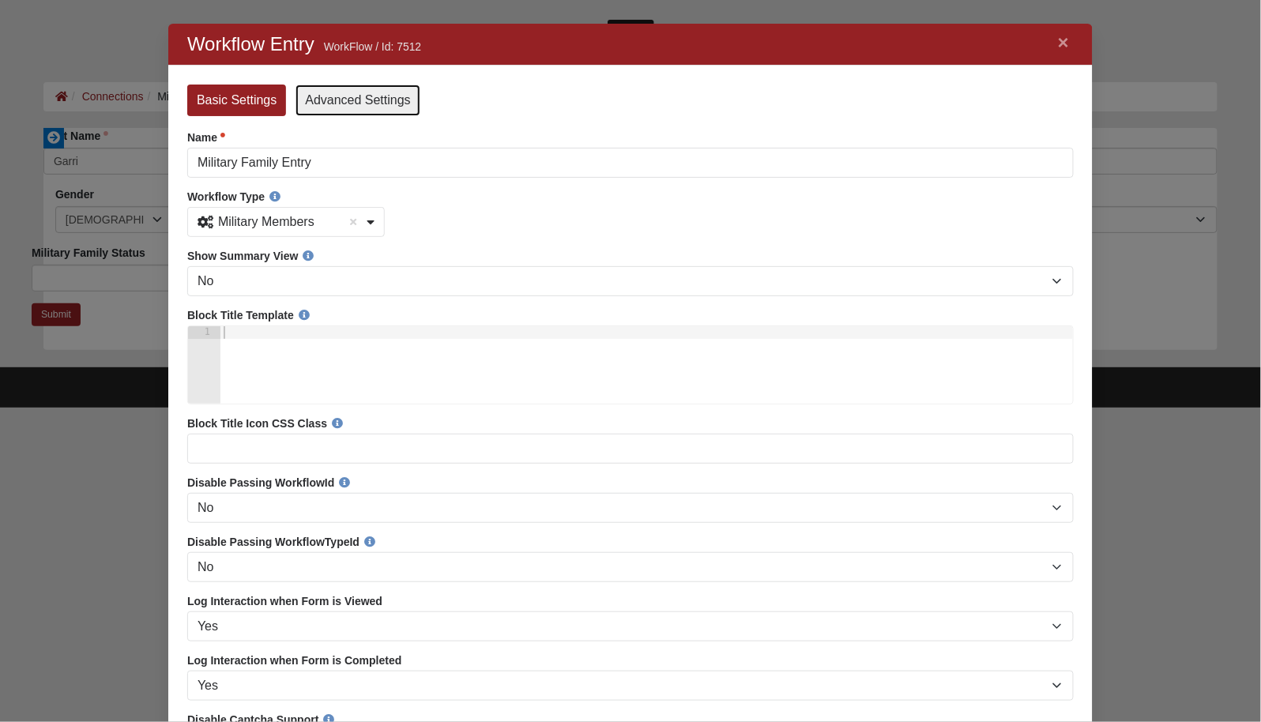
click at [363, 102] on link "Advanced Settings" at bounding box center [357, 100] width 124 height 32
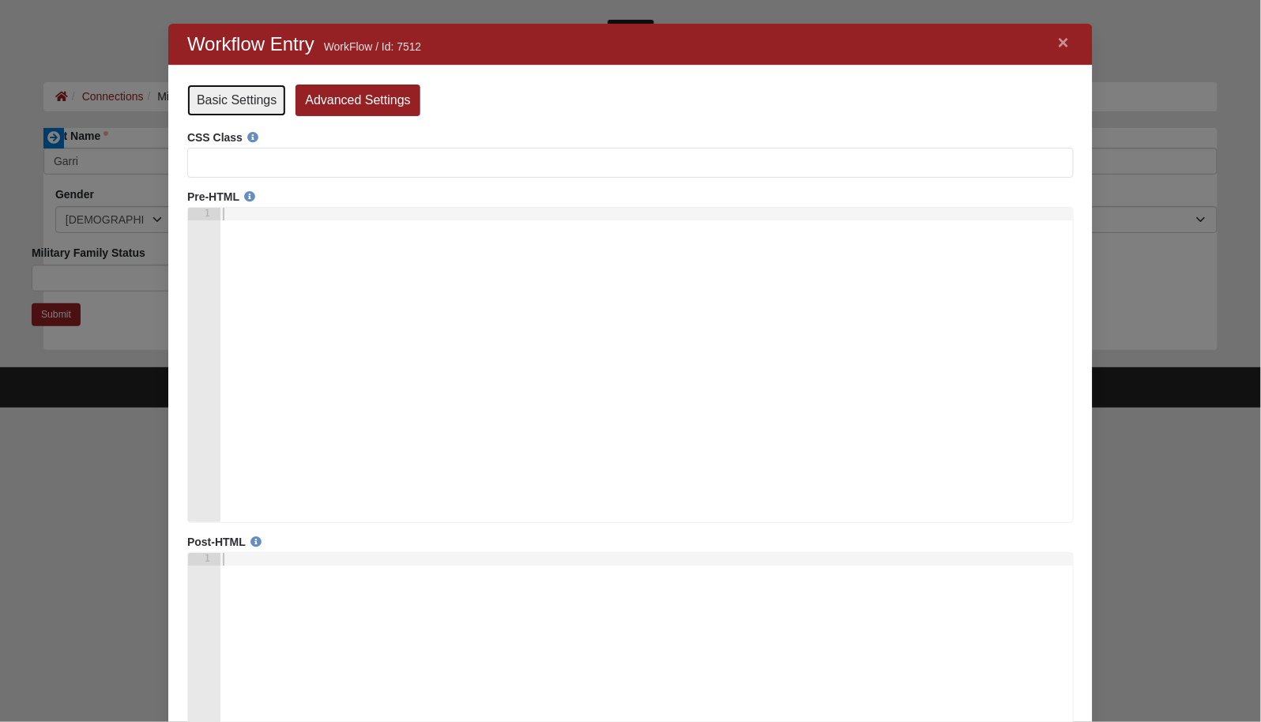
click at [251, 100] on link "Basic Settings" at bounding box center [235, 100] width 99 height 32
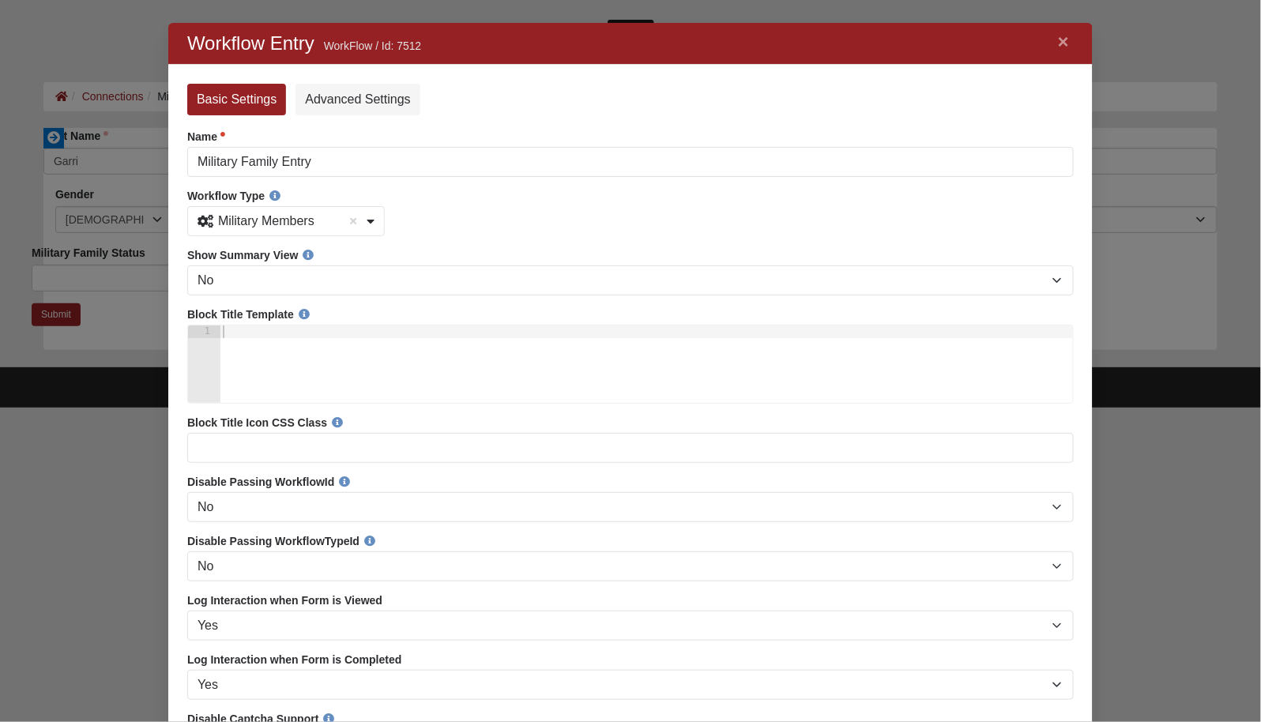
scroll to position [0, 0]
click at [1056, 45] on link "×" at bounding box center [1062, 42] width 21 height 28
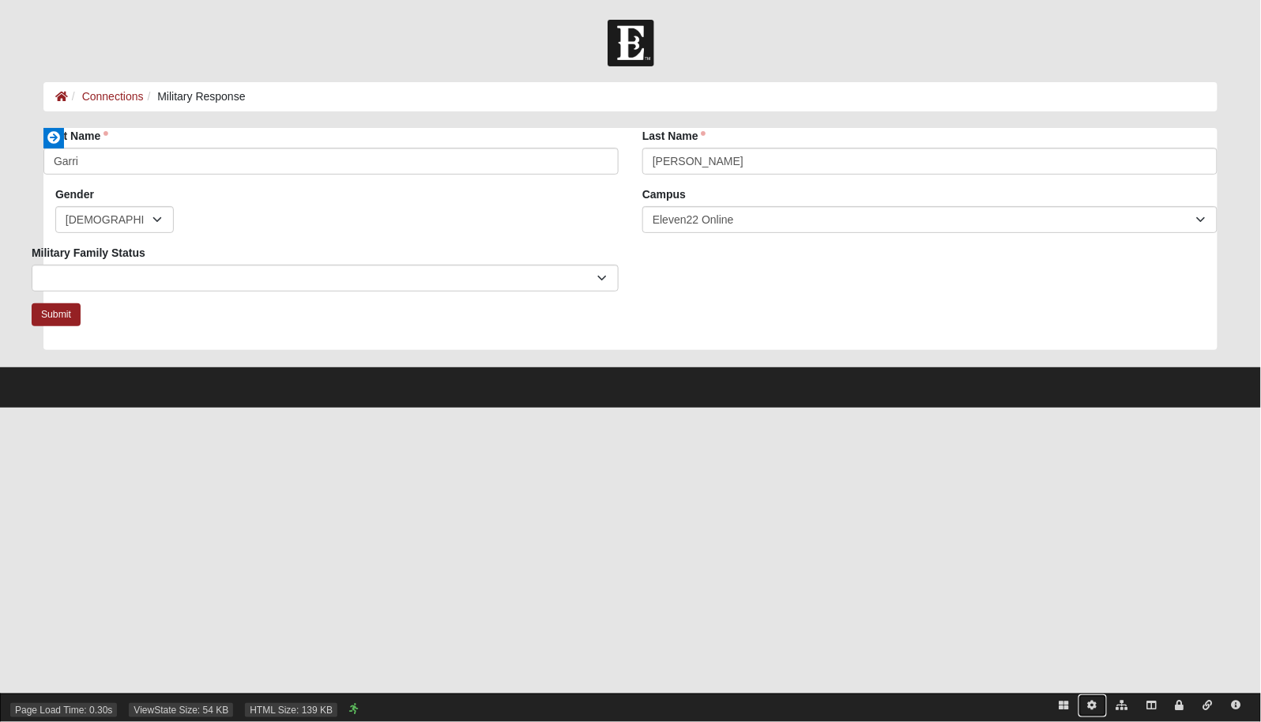
click at [1096, 702] on icon at bounding box center [1092, 705] width 9 height 9
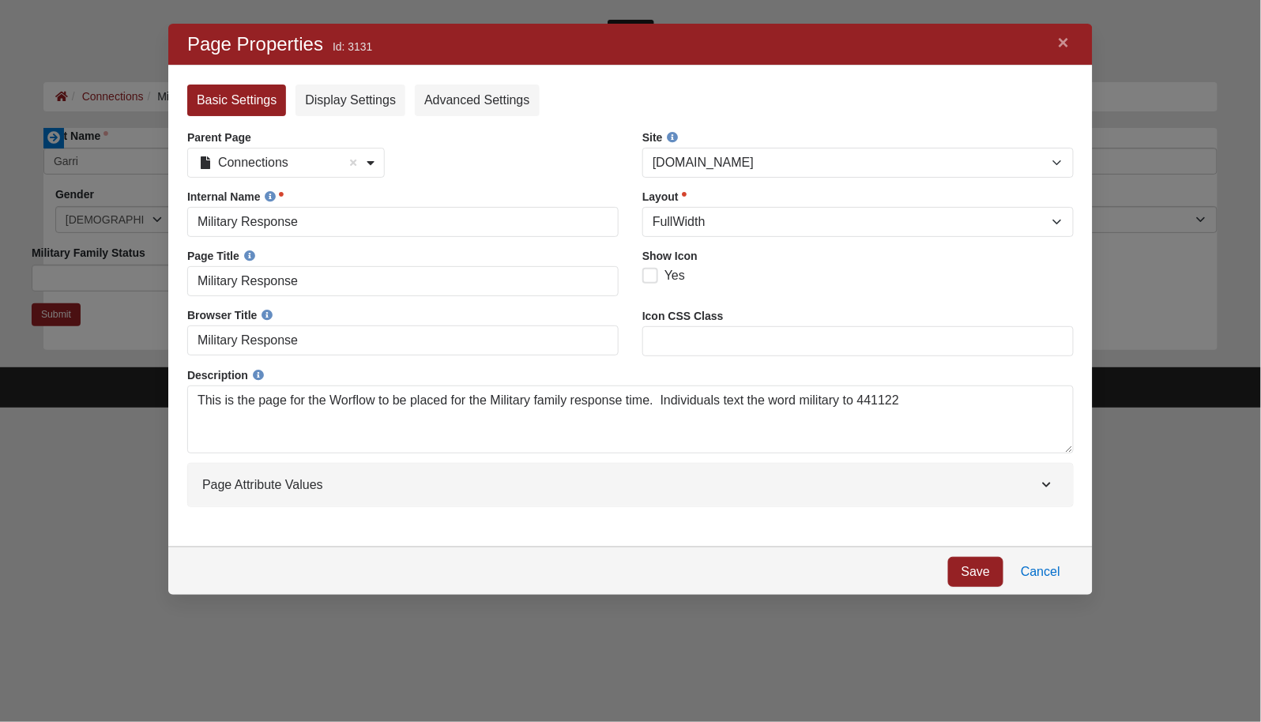
scroll to position [544, 897]
click at [374, 98] on link "Display Settings" at bounding box center [350, 100] width 110 height 32
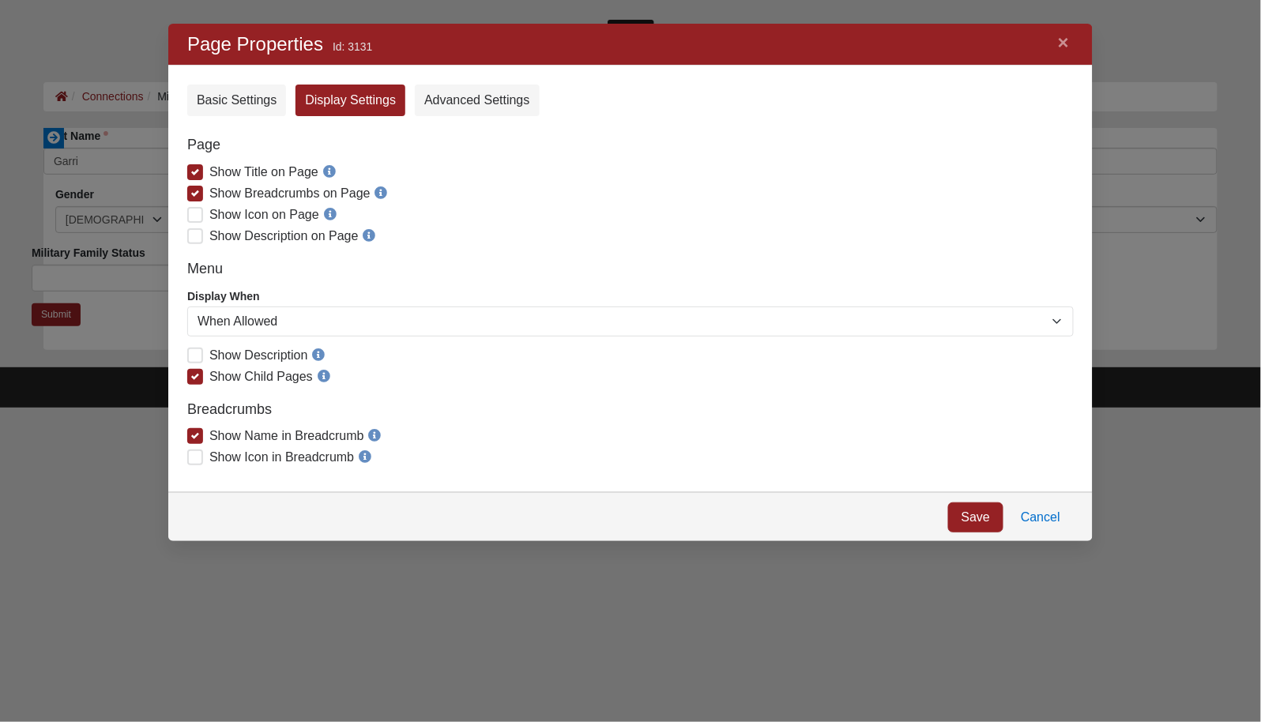
click at [209, 192] on span "Show Breadcrumbs on Page" at bounding box center [289, 192] width 161 height 13
click at [197, 192] on input "Show Breadcrumbs on Page" at bounding box center [198, 191] width 10 height 10
checkbox input "false"
click at [971, 518] on link "Save" at bounding box center [974, 517] width 55 height 30
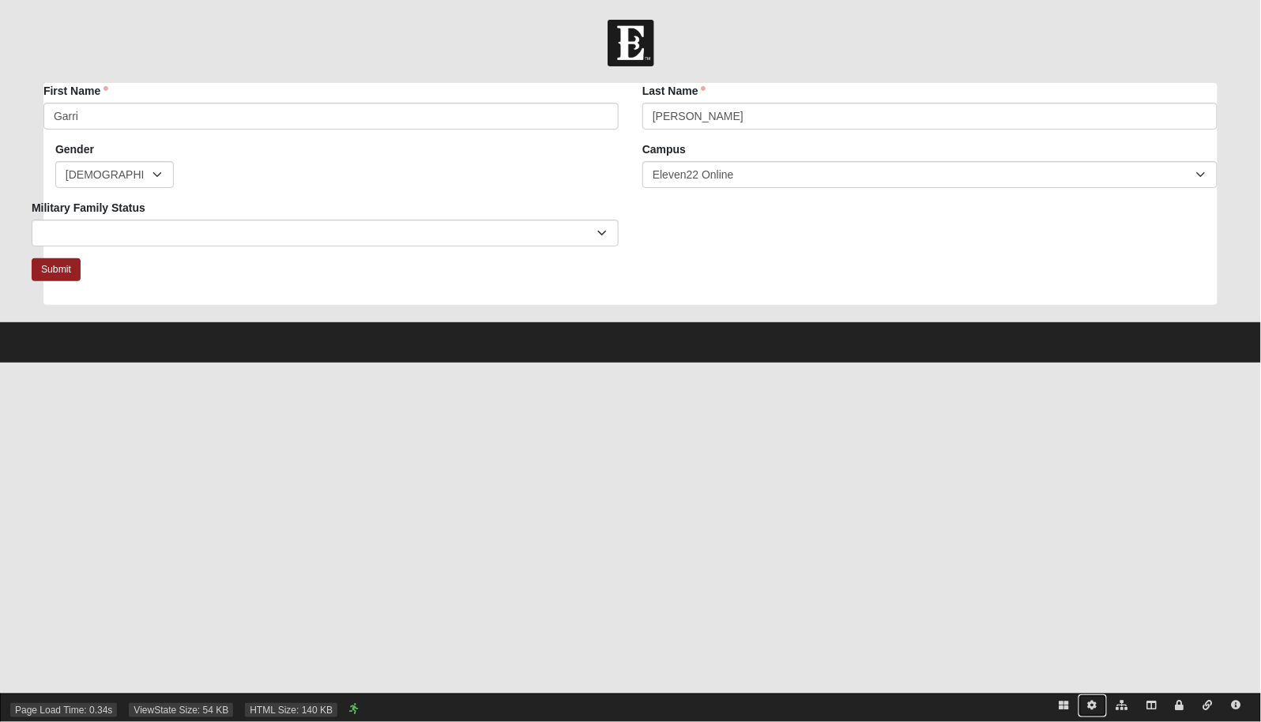
click at [1094, 705] on icon at bounding box center [1092, 705] width 9 height 9
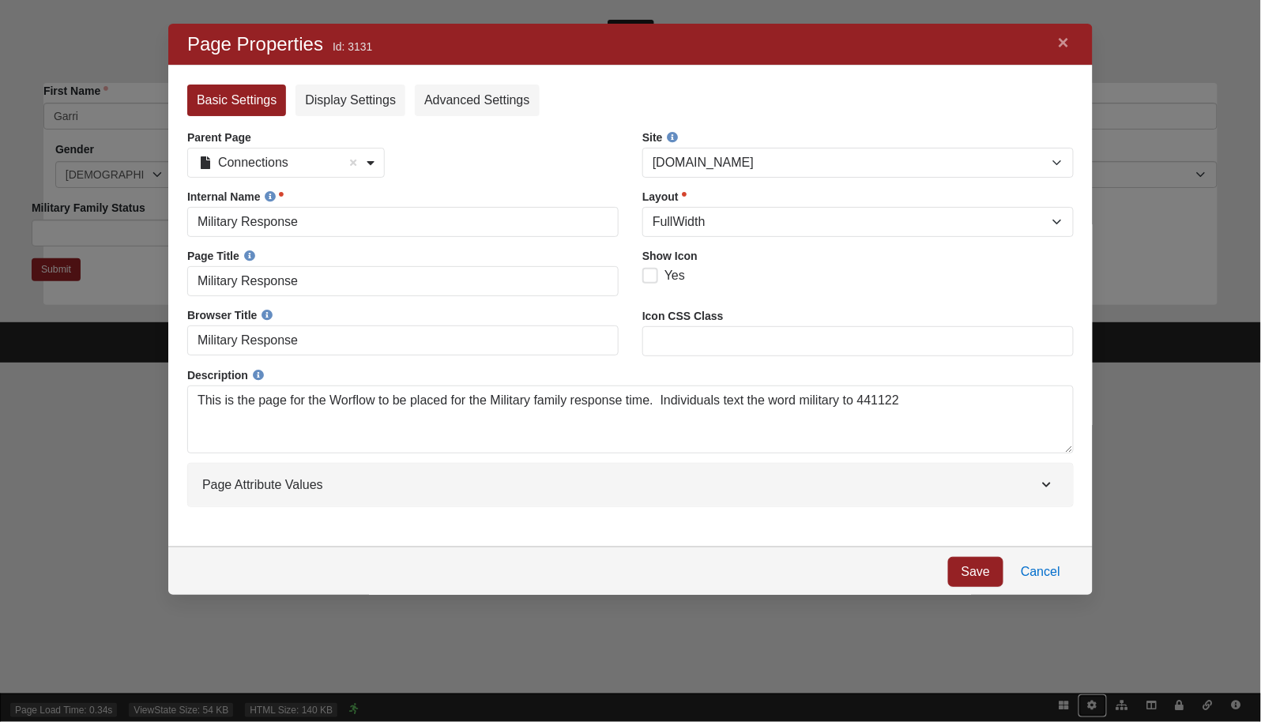
scroll to position [544, 897]
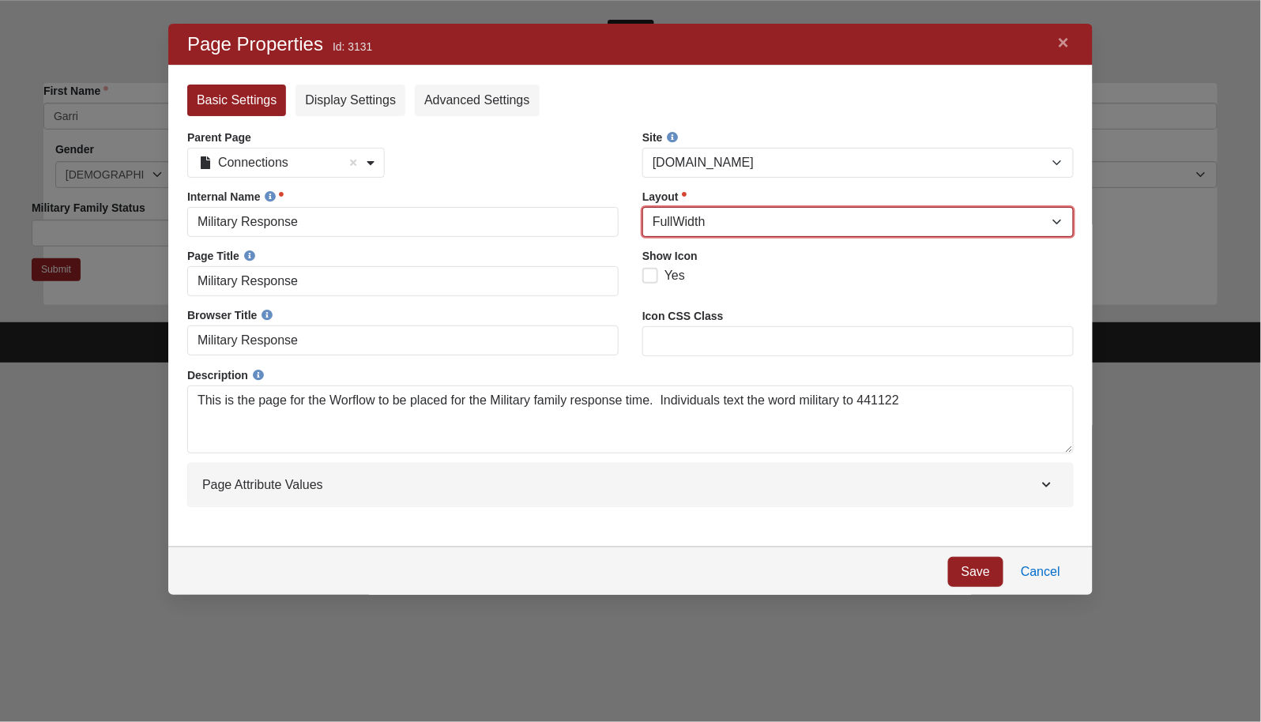
click at [938, 223] on select "Blank Dialog Error Full Width Fluid Full Width Narrow FullWidth Homepage Left S…" at bounding box center [856, 221] width 431 height 30
select select "82"
click at [641, 206] on select "Blank Dialog Error Full Width Fluid Full Width Narrow FullWidth Homepage Left S…" at bounding box center [856, 221] width 431 height 30
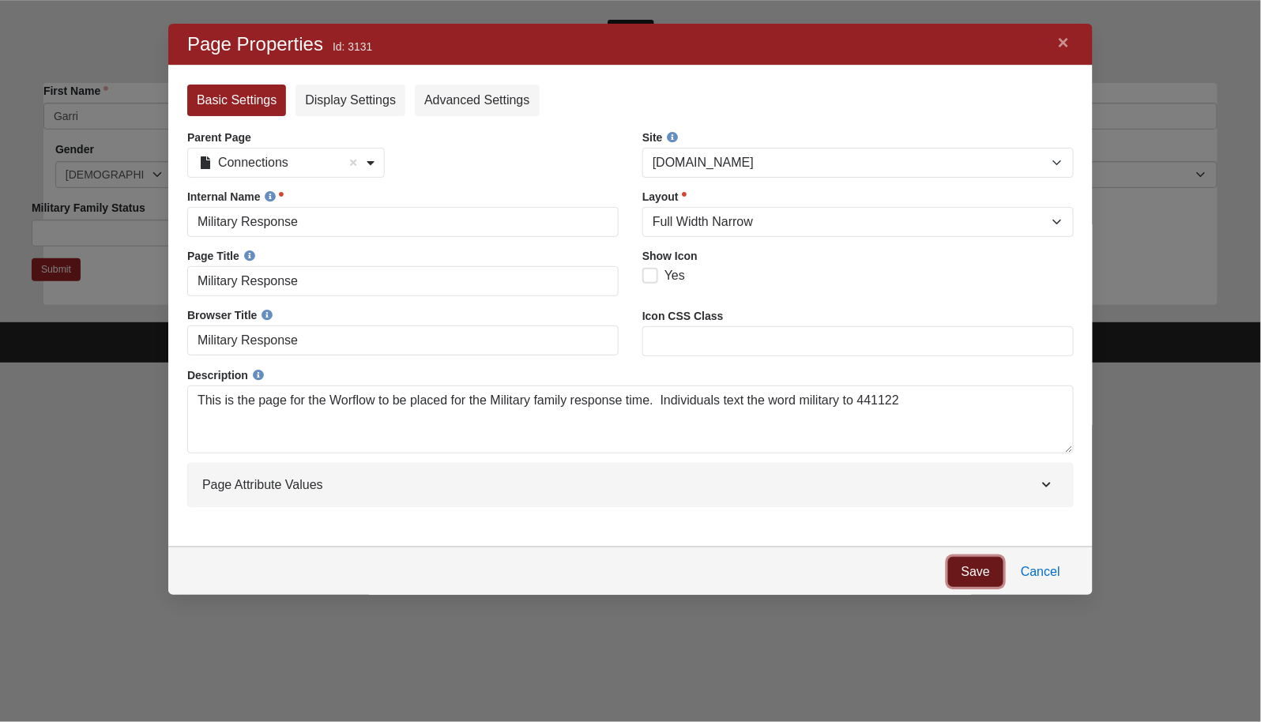
click at [963, 570] on link "Save" at bounding box center [974, 571] width 55 height 30
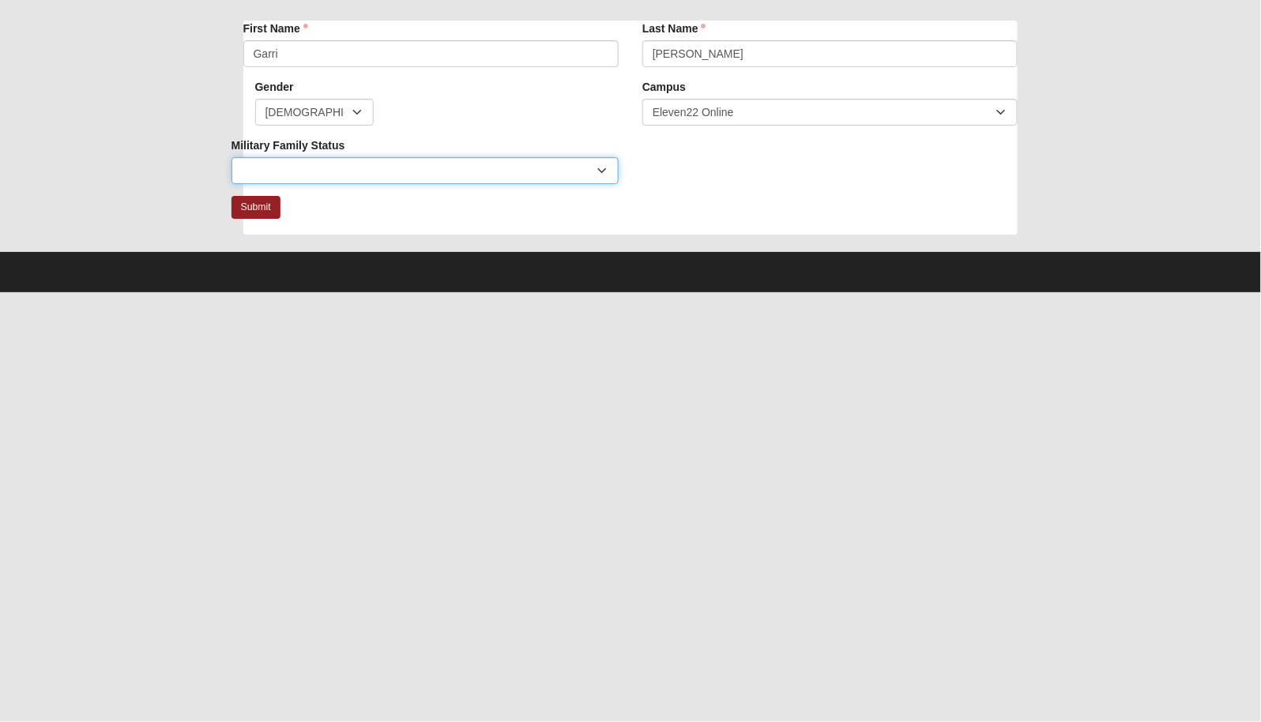
click at [587, 179] on select "I am active duty. I am a veteran. I am the spouse of an active duty member. I a…" at bounding box center [424, 170] width 387 height 27
select select "4940"
click at [231, 157] on select "I am active duty. I am a veteran. I am the spouse of an active duty member. I a…" at bounding box center [424, 170] width 387 height 27
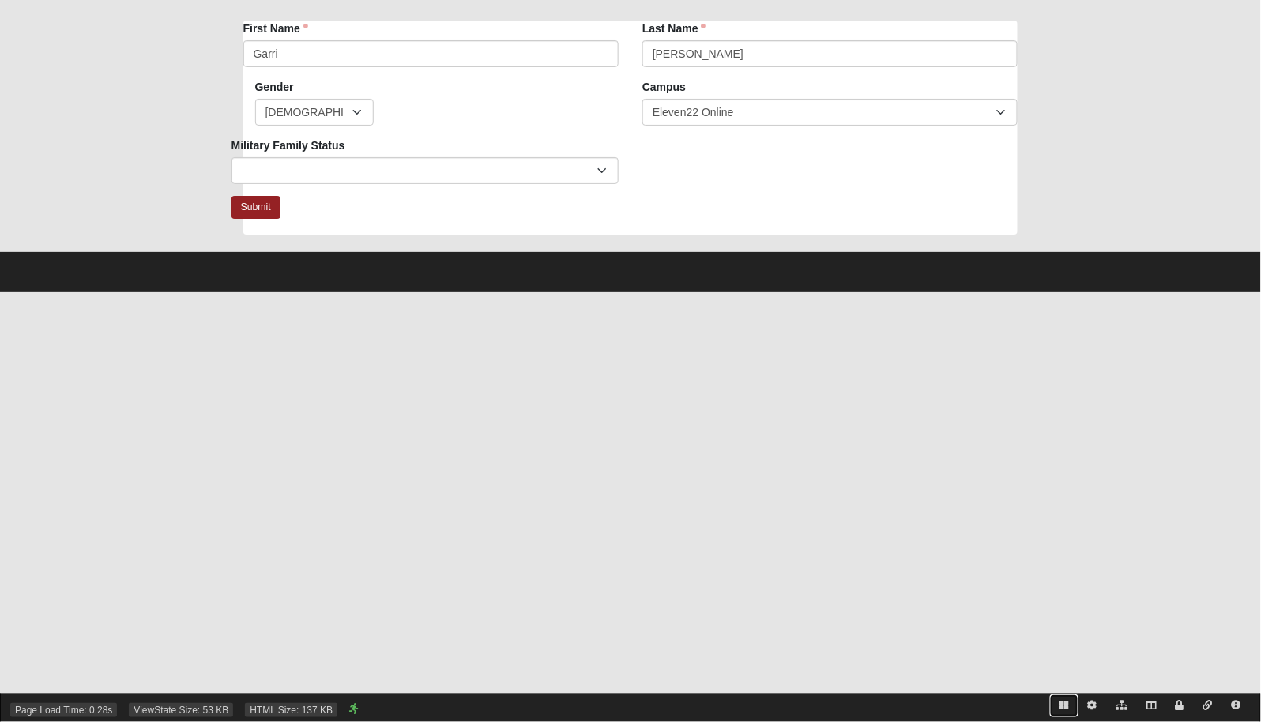
click at [1063, 705] on icon at bounding box center [1063, 705] width 9 height 9
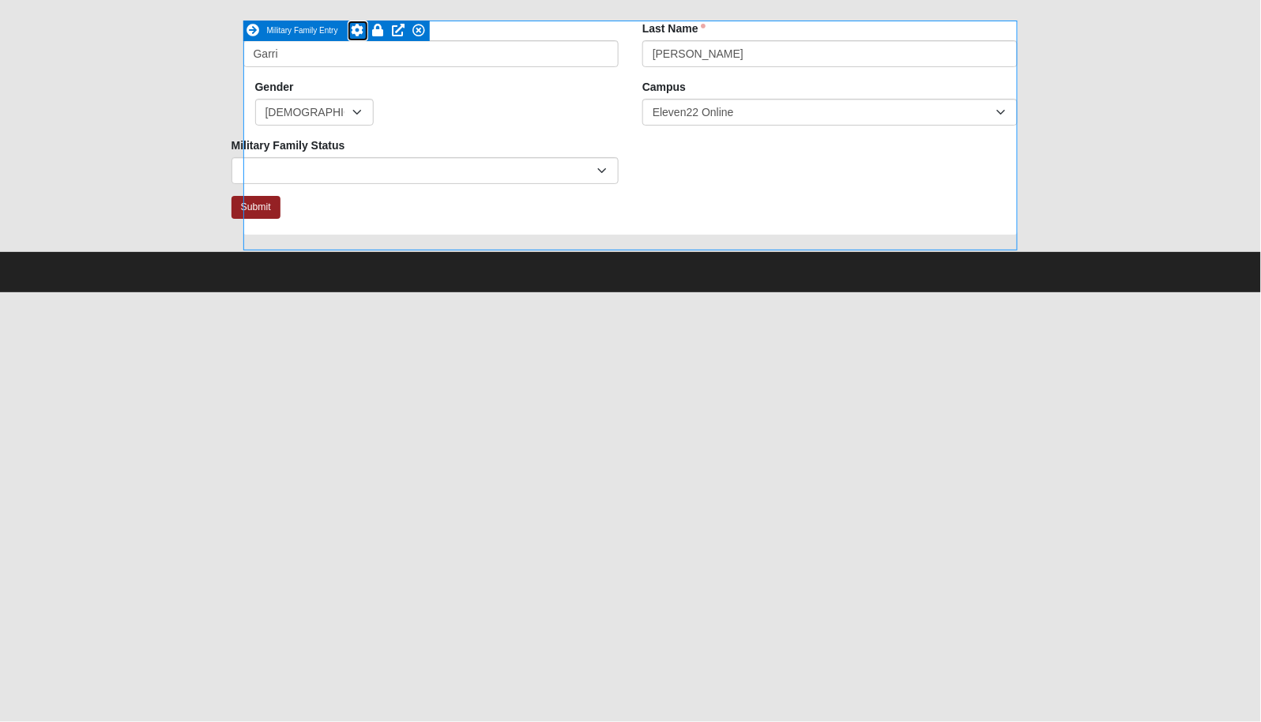
click at [355, 32] on icon at bounding box center [358, 30] width 13 height 13
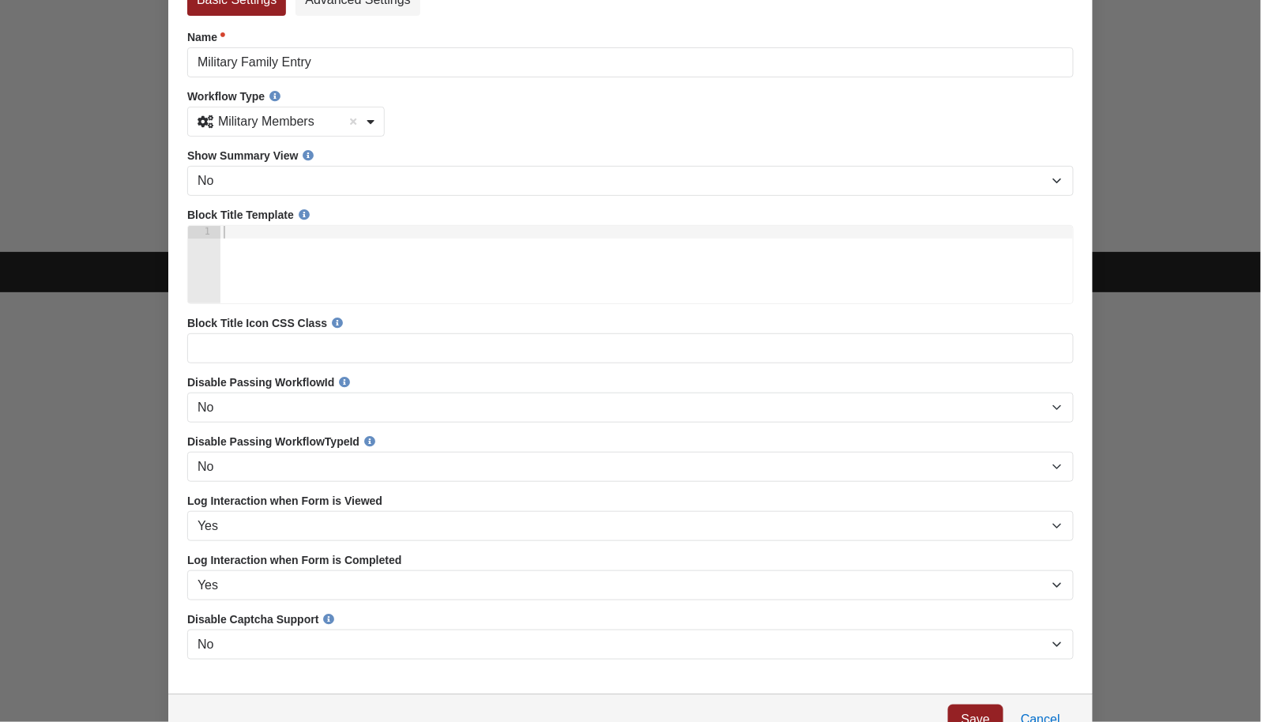
scroll to position [120, 0]
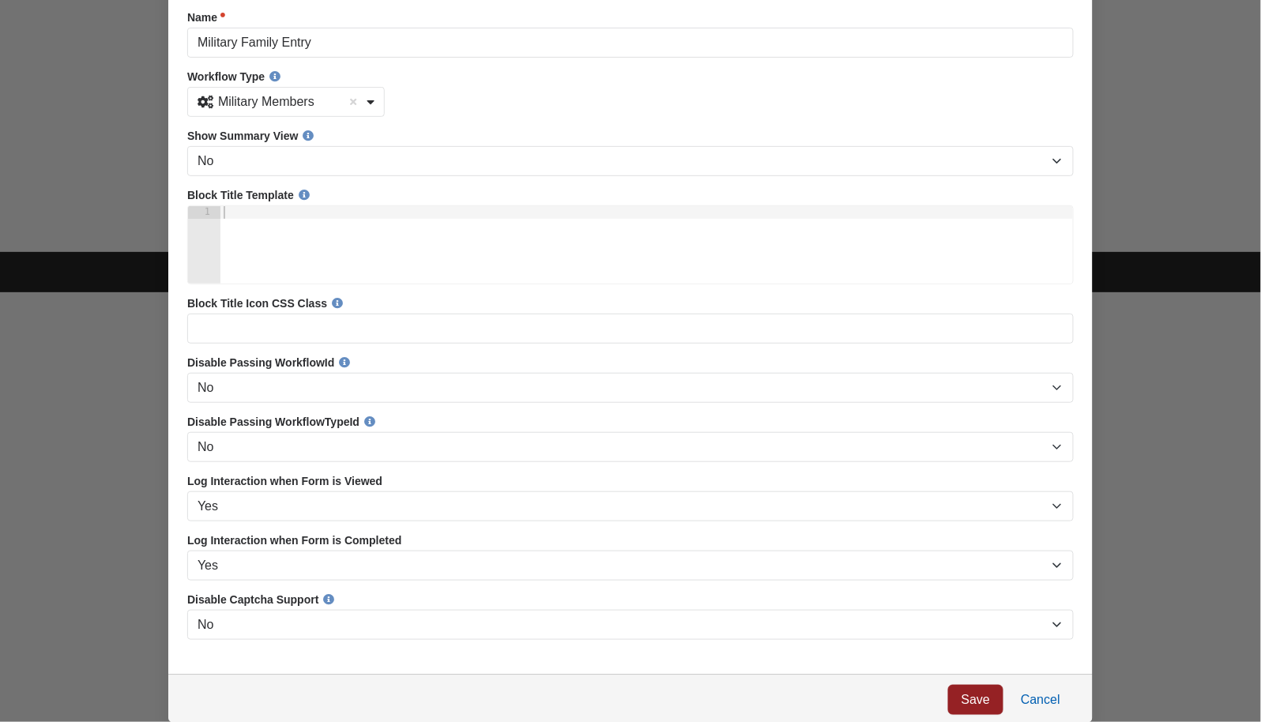
click at [1042, 702] on link "Cancel" at bounding box center [1039, 701] width 66 height 30
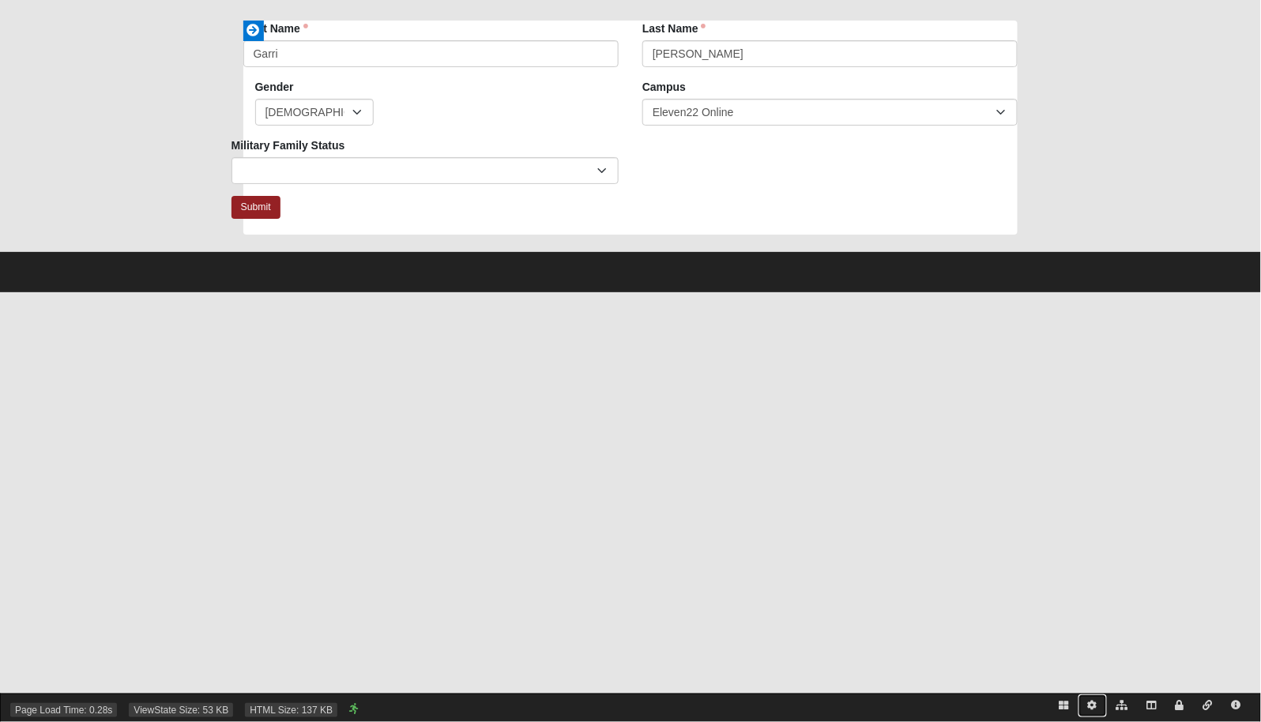
click at [1098, 707] on link at bounding box center [1092, 705] width 28 height 23
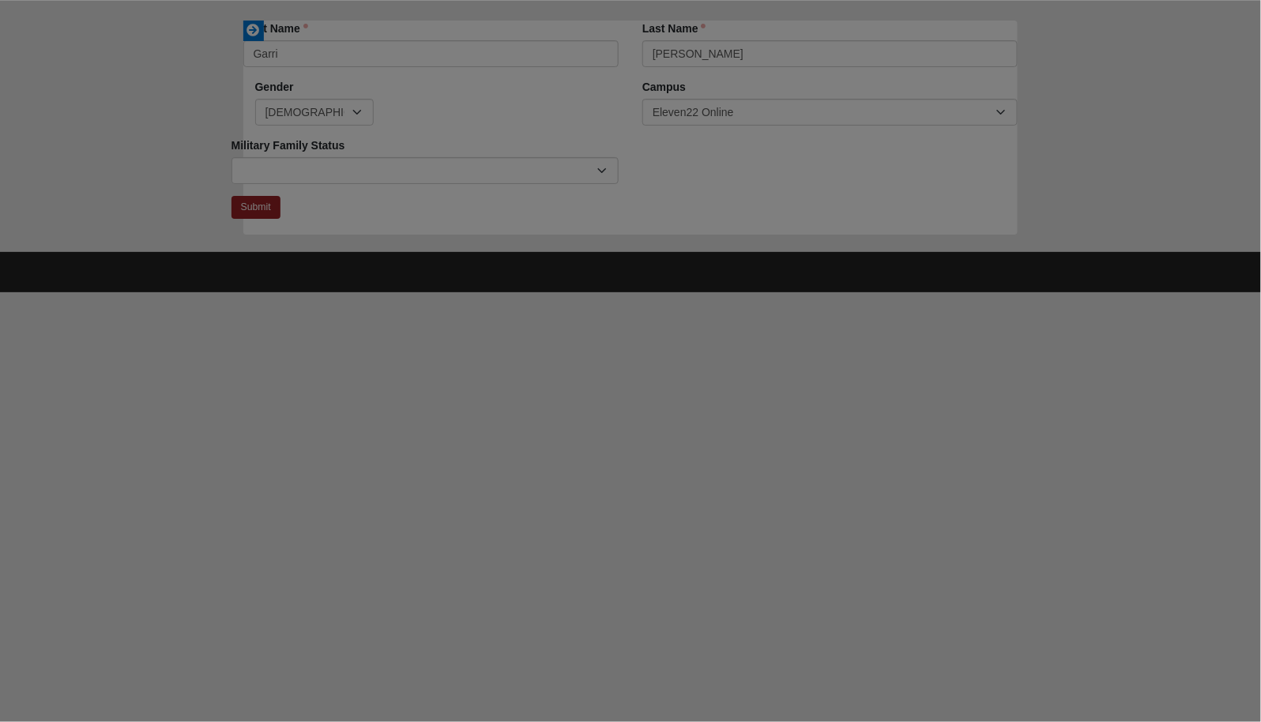
scroll to position [544, 897]
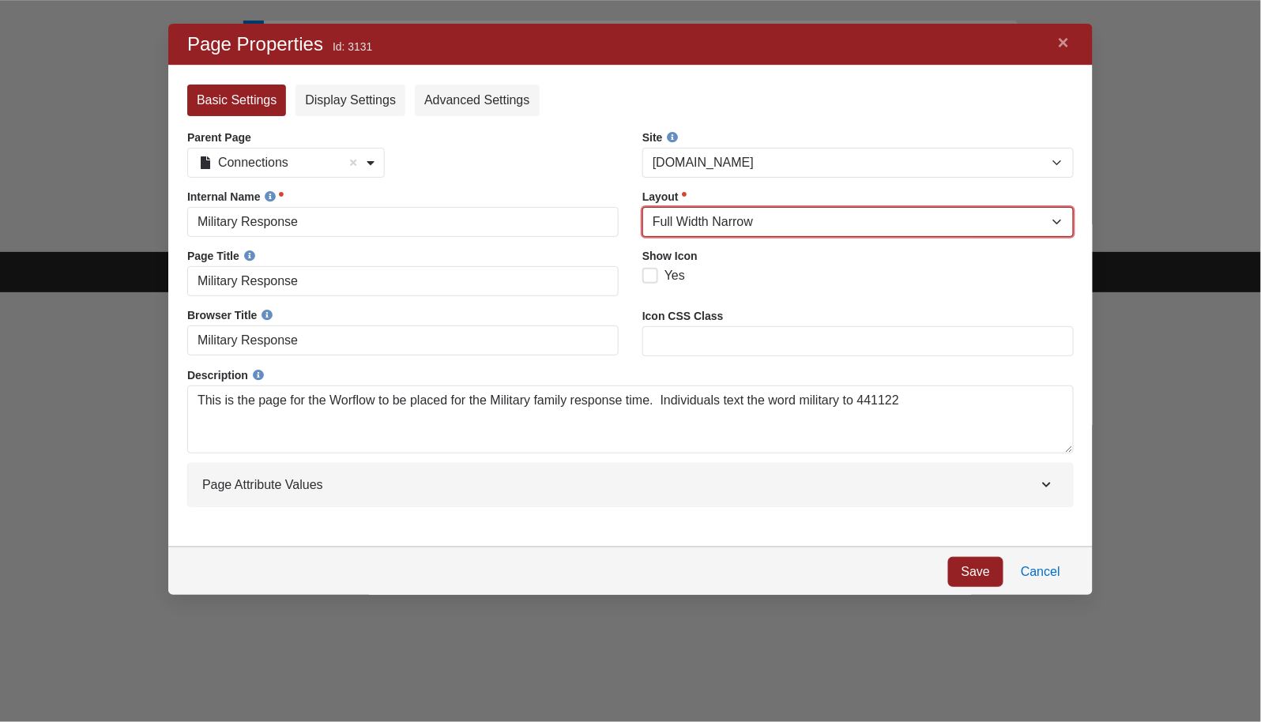
click at [788, 219] on select "Blank Dialog Error Full Width Fluid Full Width Narrow FullWidth Homepage Left S…" at bounding box center [856, 221] width 431 height 30
select select "78"
click at [641, 206] on select "Blank Dialog Error Full Width Fluid Full Width Narrow FullWidth Homepage Left S…" at bounding box center [856, 221] width 431 height 30
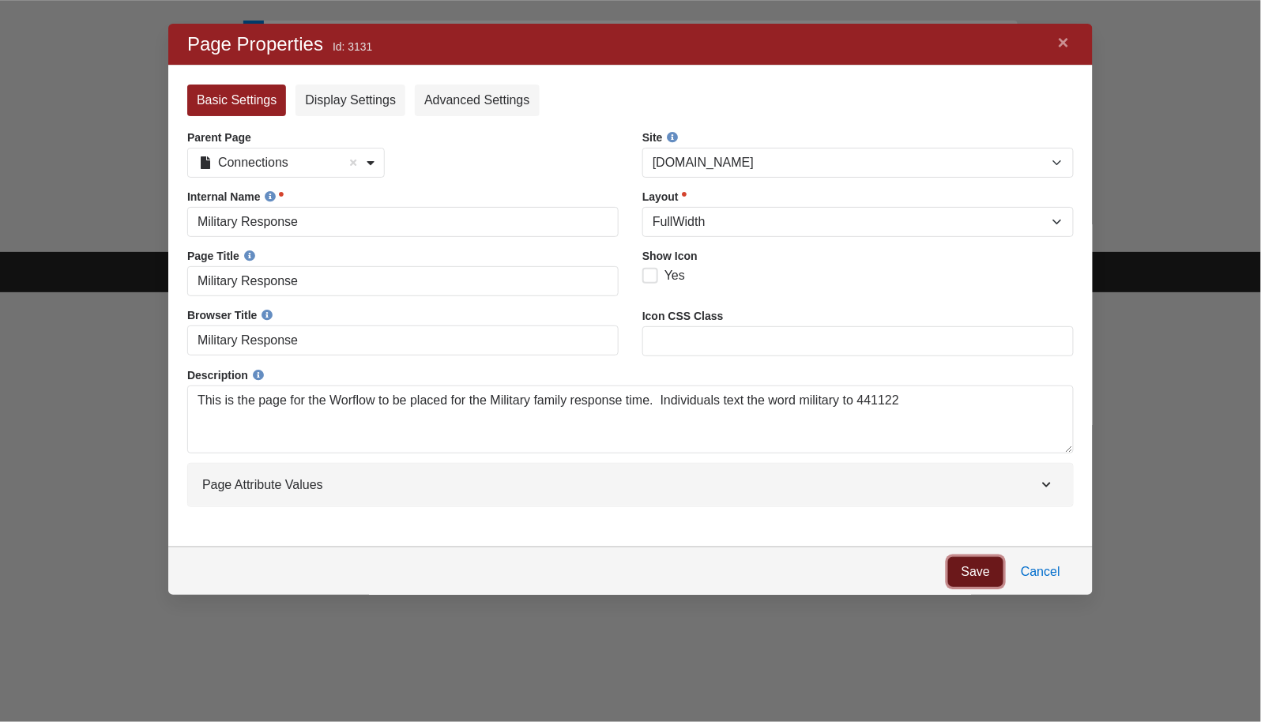
click at [972, 567] on link "Save" at bounding box center [974, 571] width 55 height 30
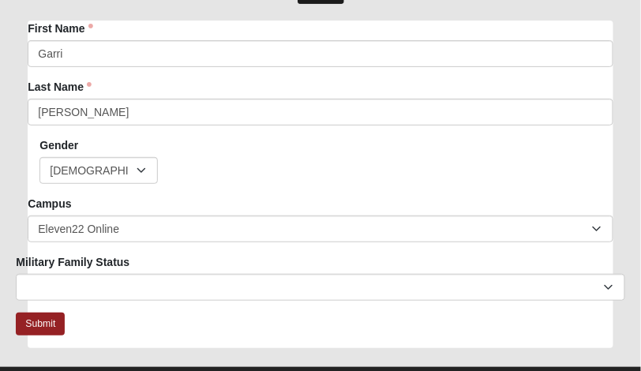
scroll to position [60, 0]
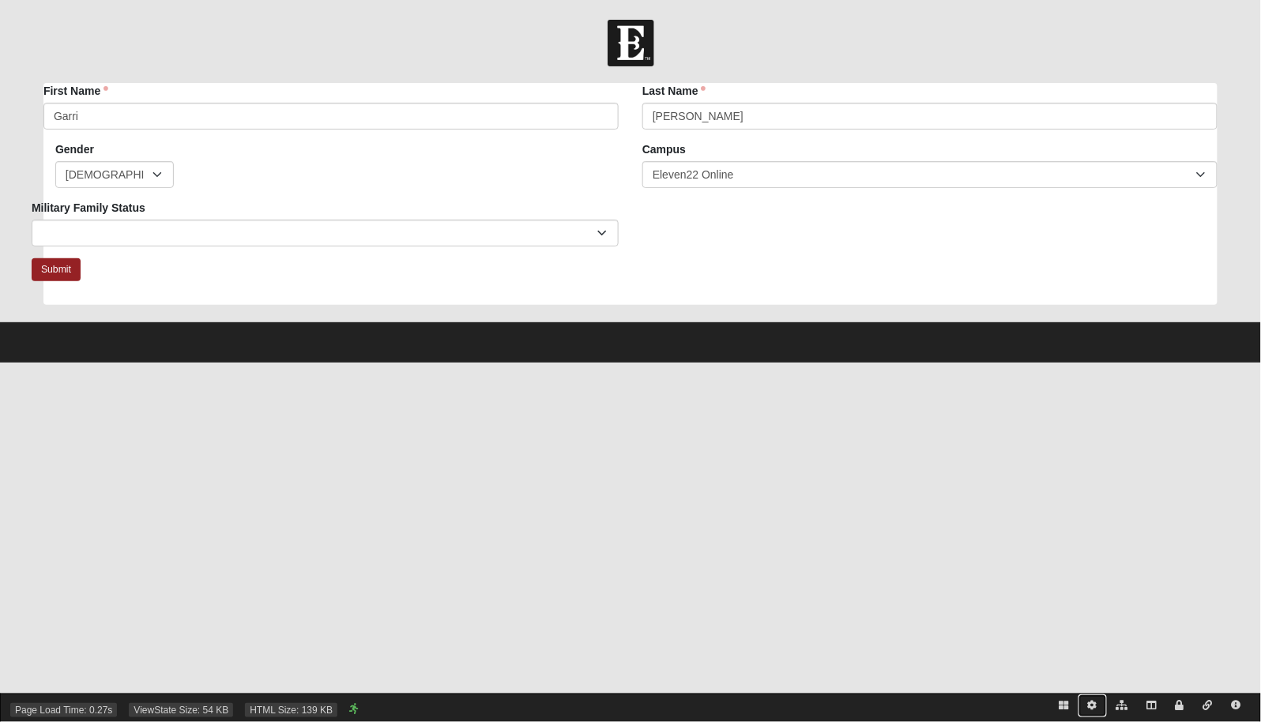
click at [1096, 705] on icon at bounding box center [1092, 705] width 9 height 9
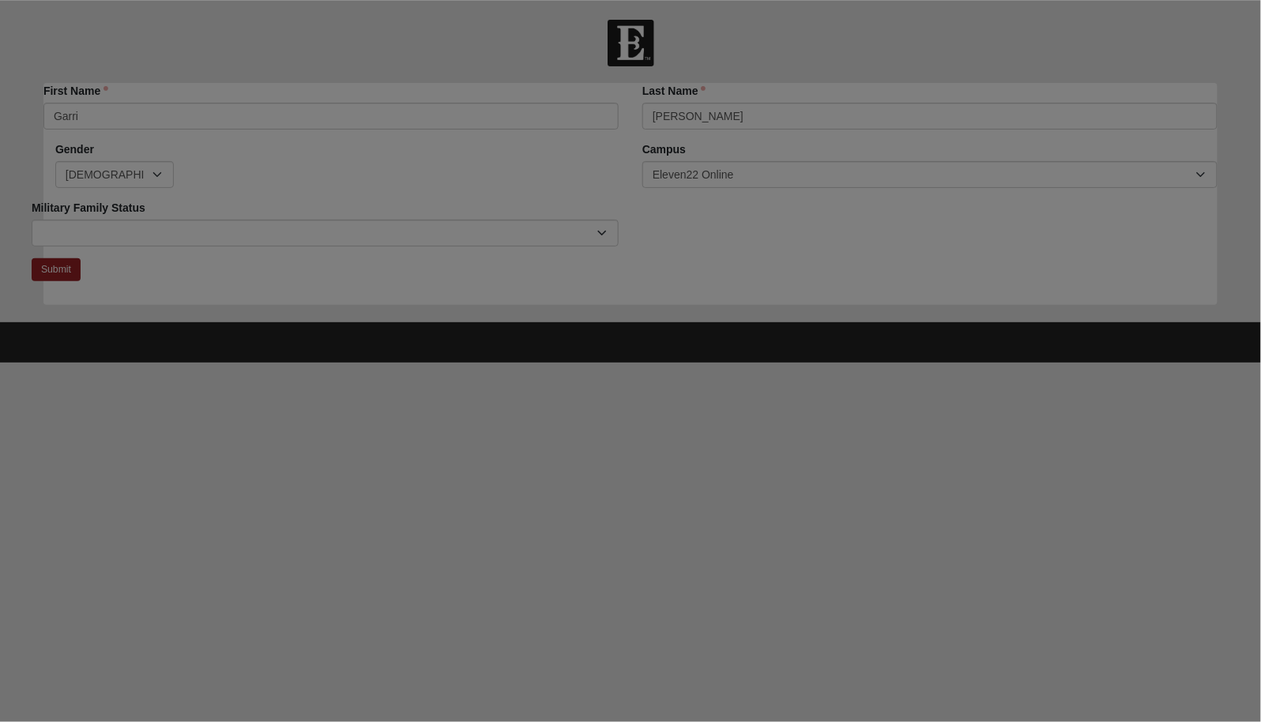
scroll to position [544, 897]
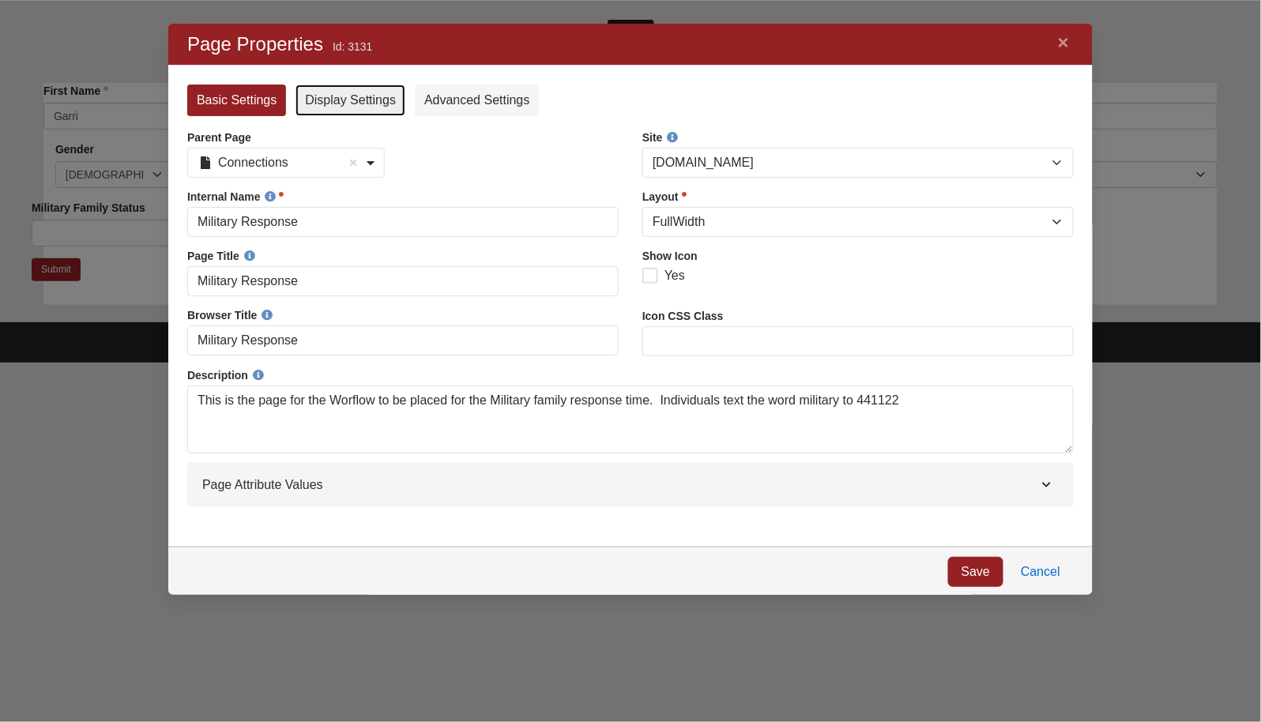
click at [370, 94] on link "Display Settings" at bounding box center [350, 100] width 110 height 32
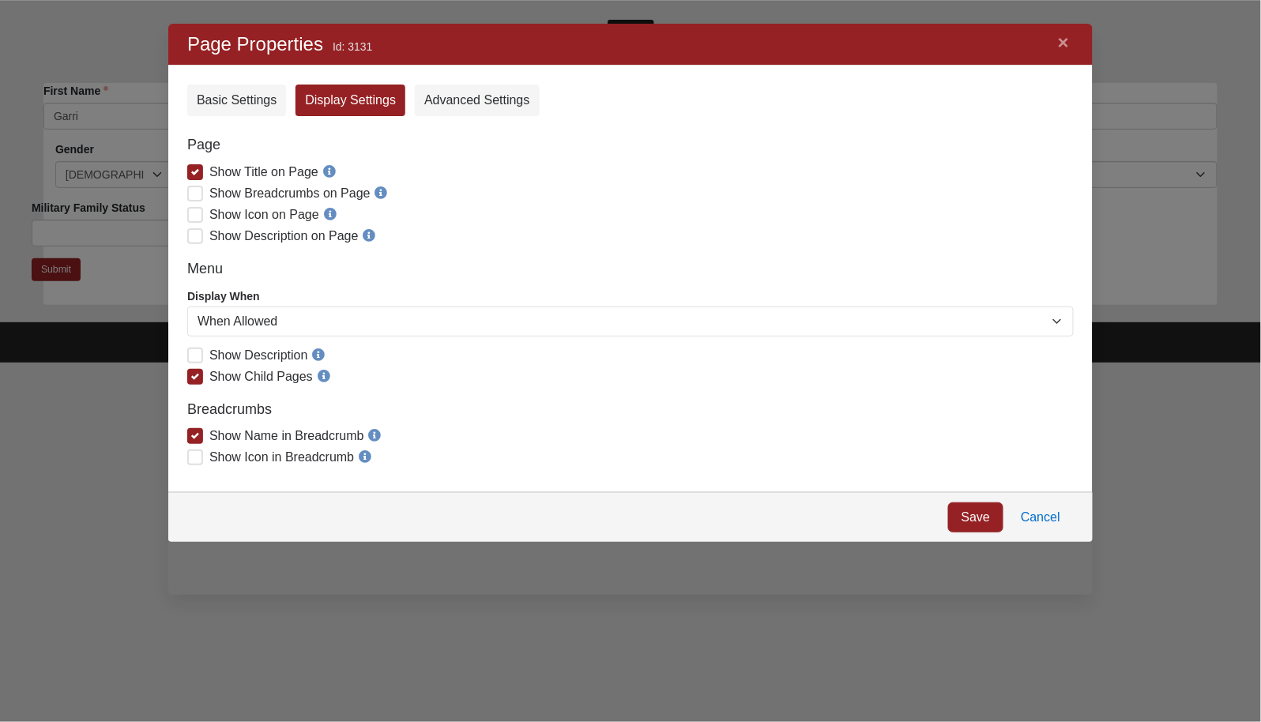
scroll to position [21, 21]
click at [491, 95] on link "Advanced Settings" at bounding box center [476, 100] width 124 height 32
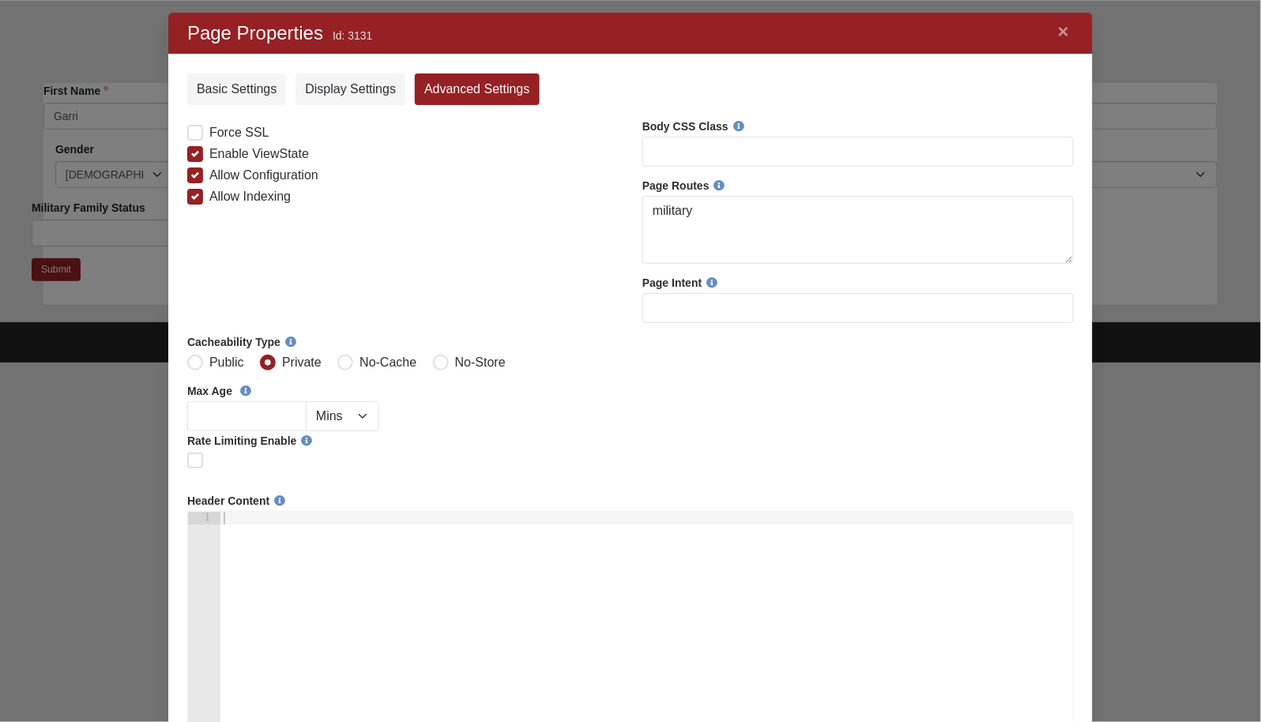
scroll to position [0, 0]
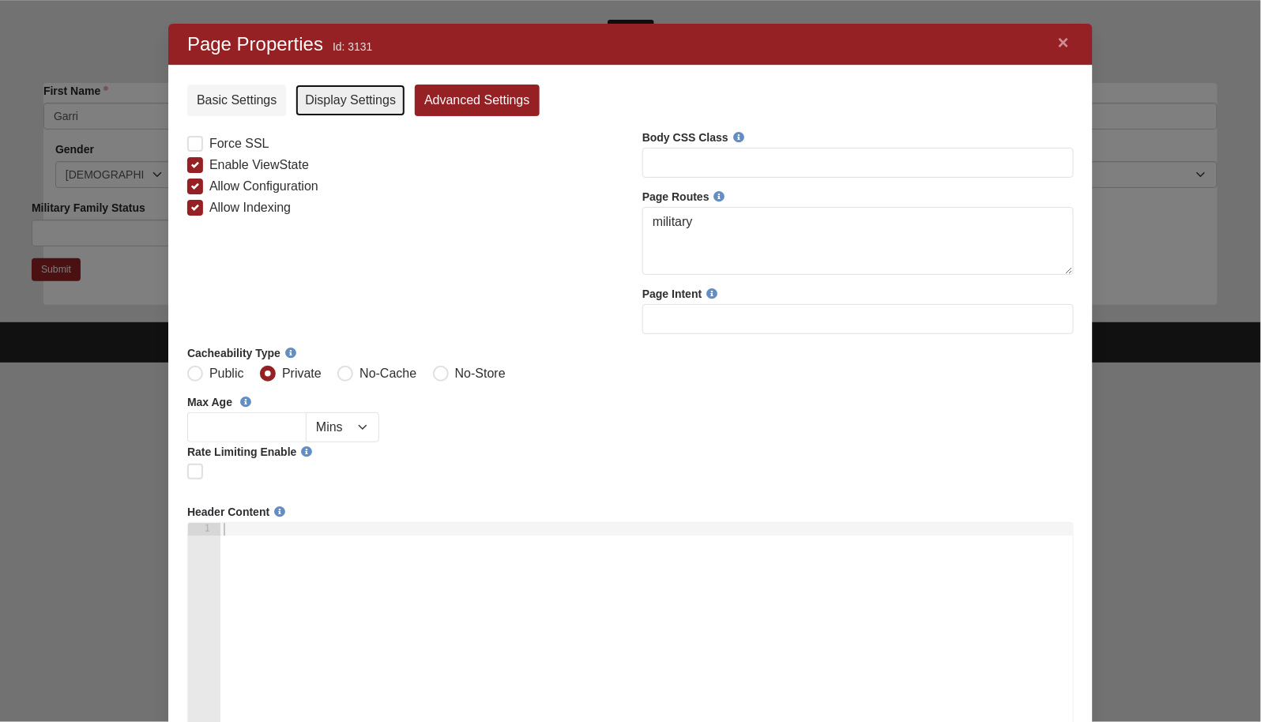
click at [356, 101] on link "Display Settings" at bounding box center [350, 100] width 110 height 32
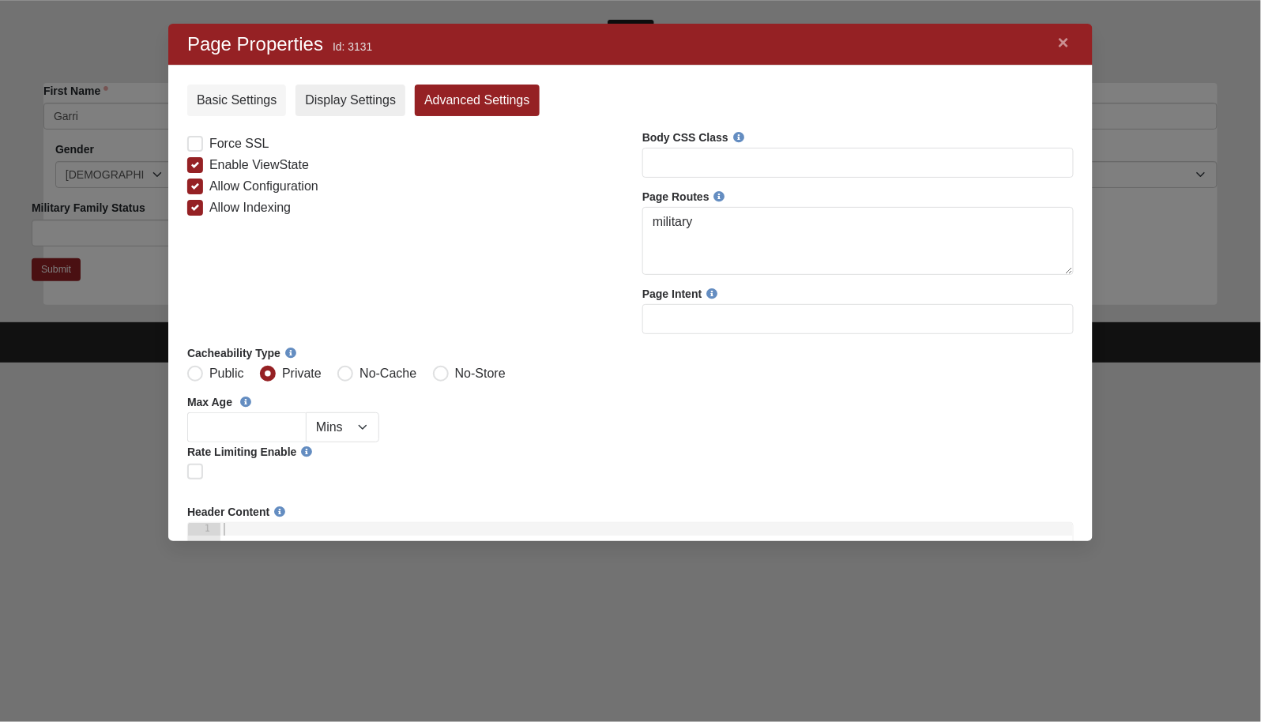
scroll to position [21, 21]
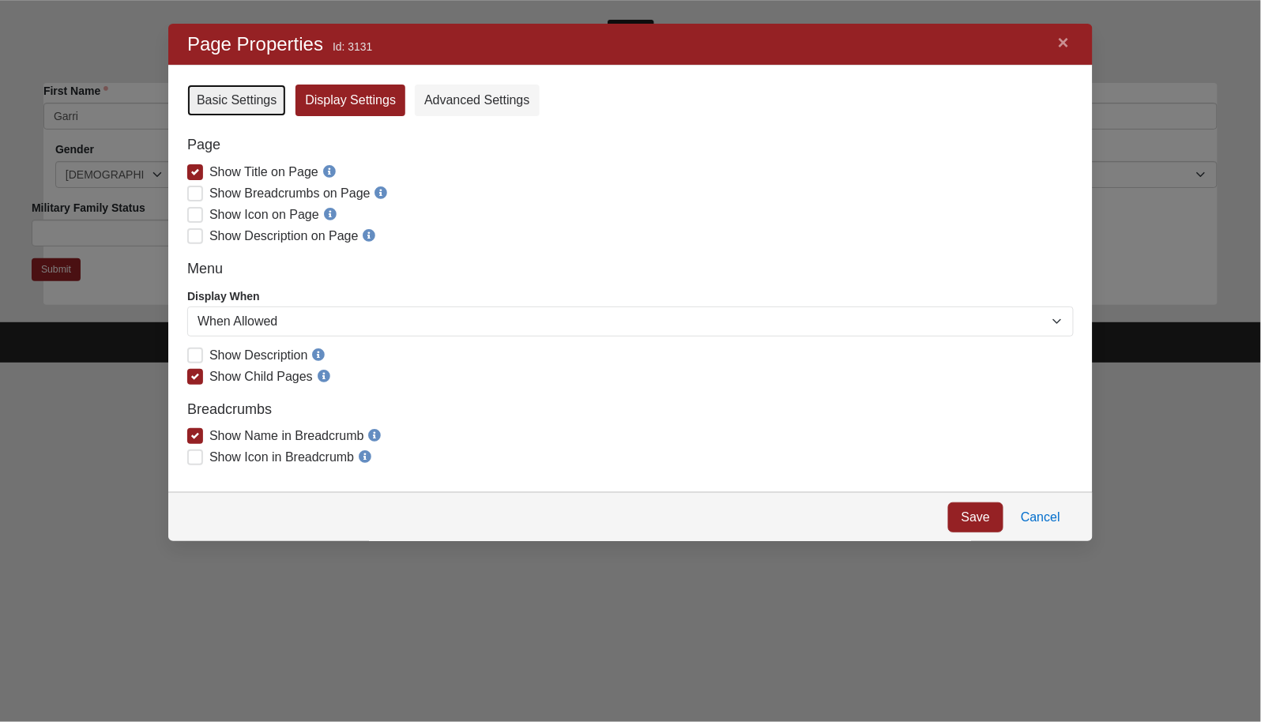
click at [247, 96] on link "Basic Settings" at bounding box center [235, 100] width 99 height 32
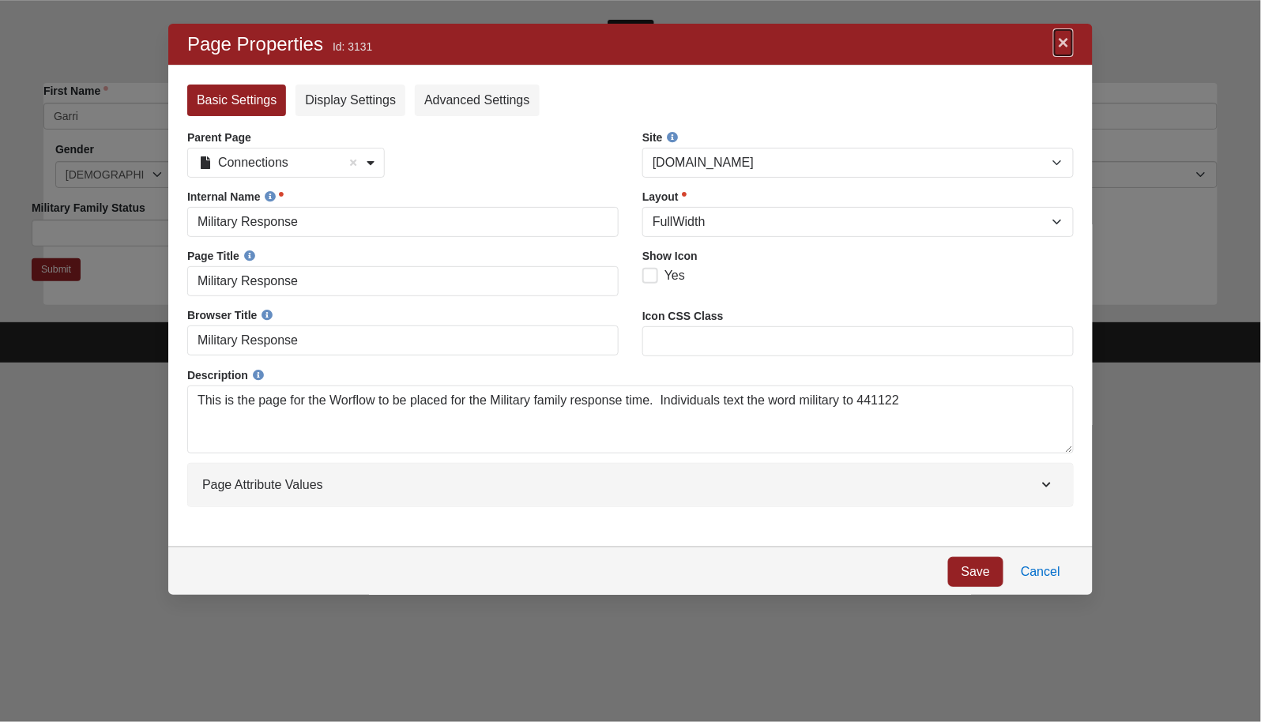
click at [1061, 43] on link "×" at bounding box center [1062, 42] width 21 height 28
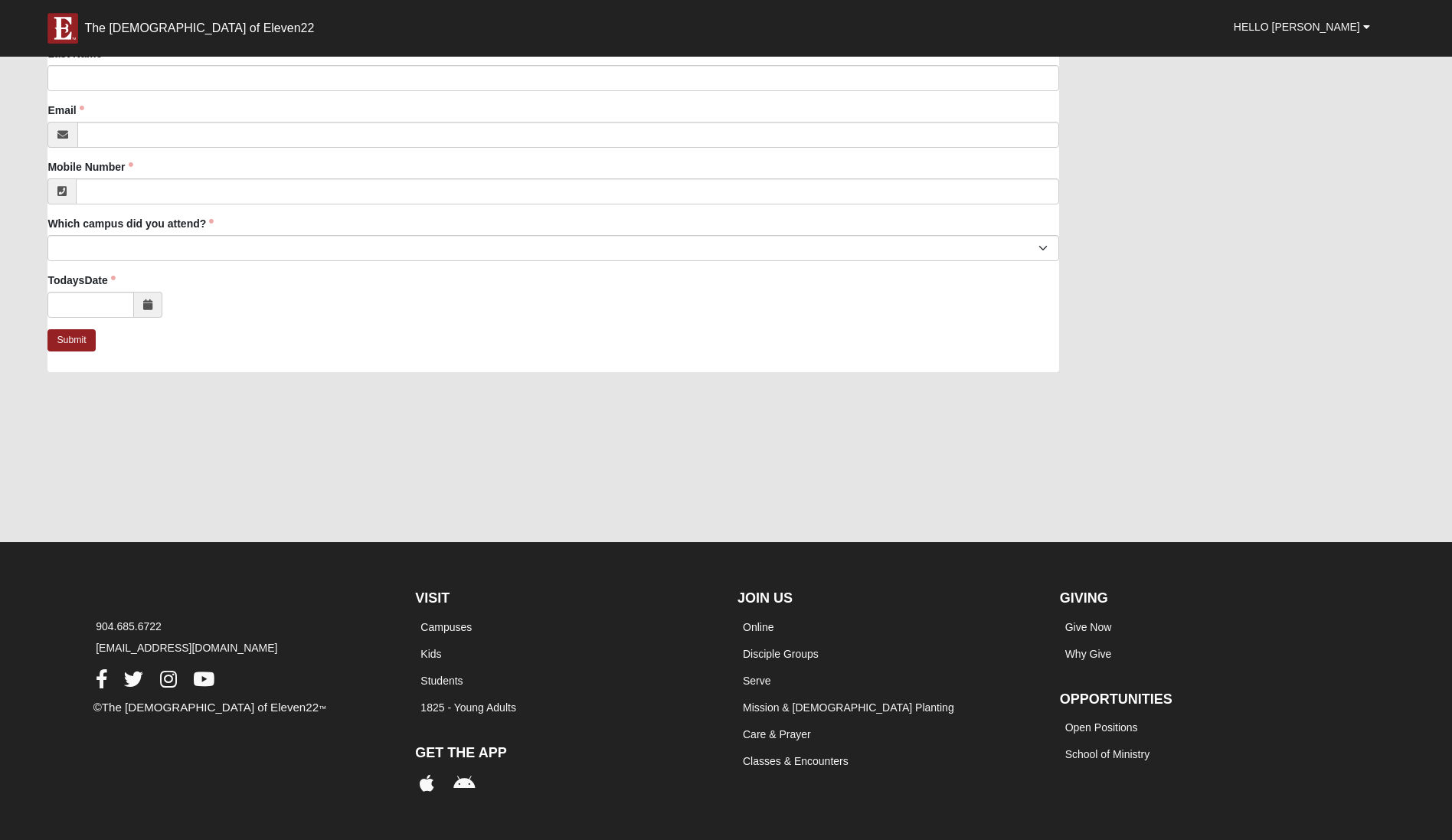
scroll to position [174, 0]
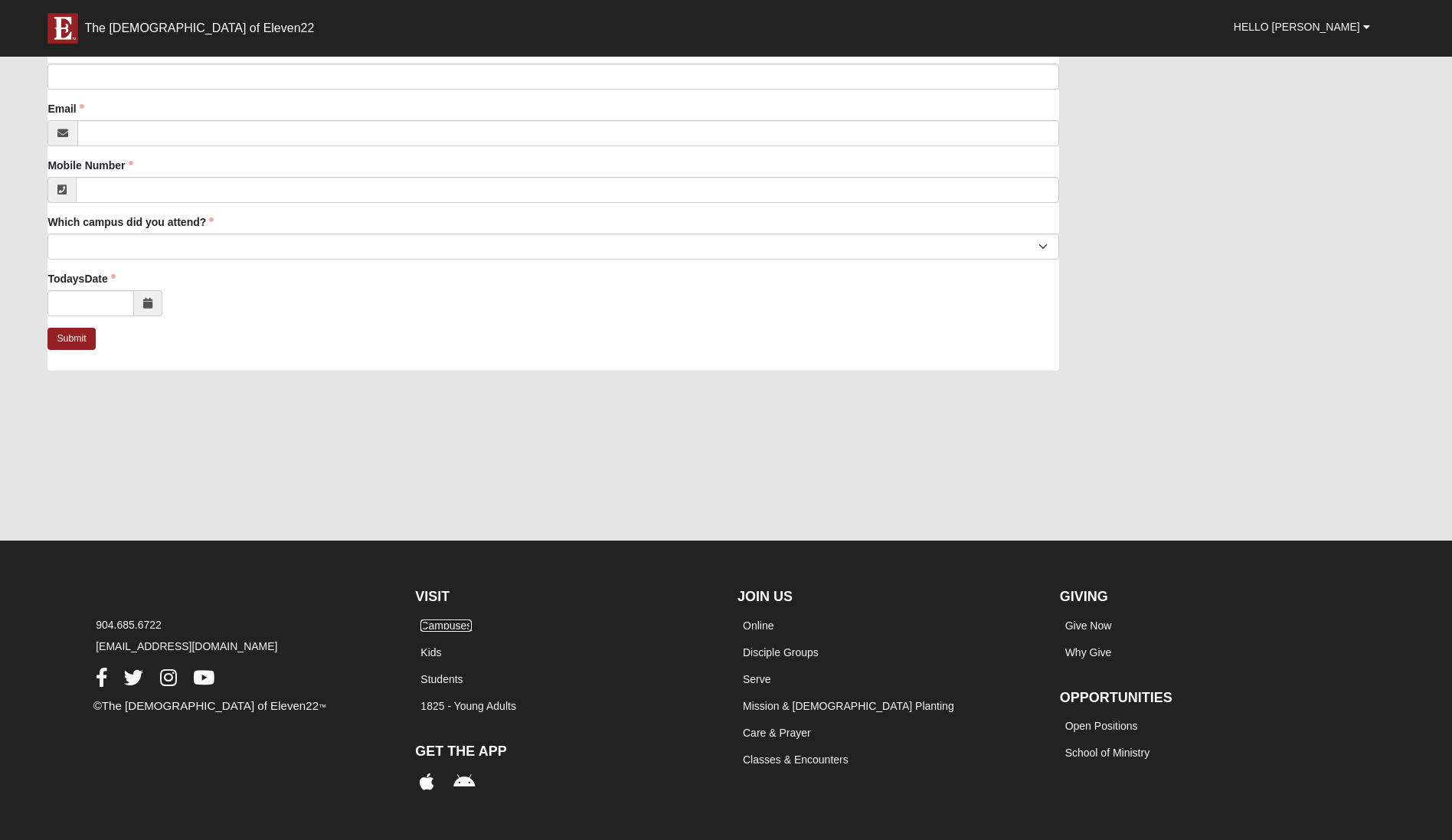
click at [462, 621] on link "Campuses" at bounding box center [446, 625] width 51 height 13
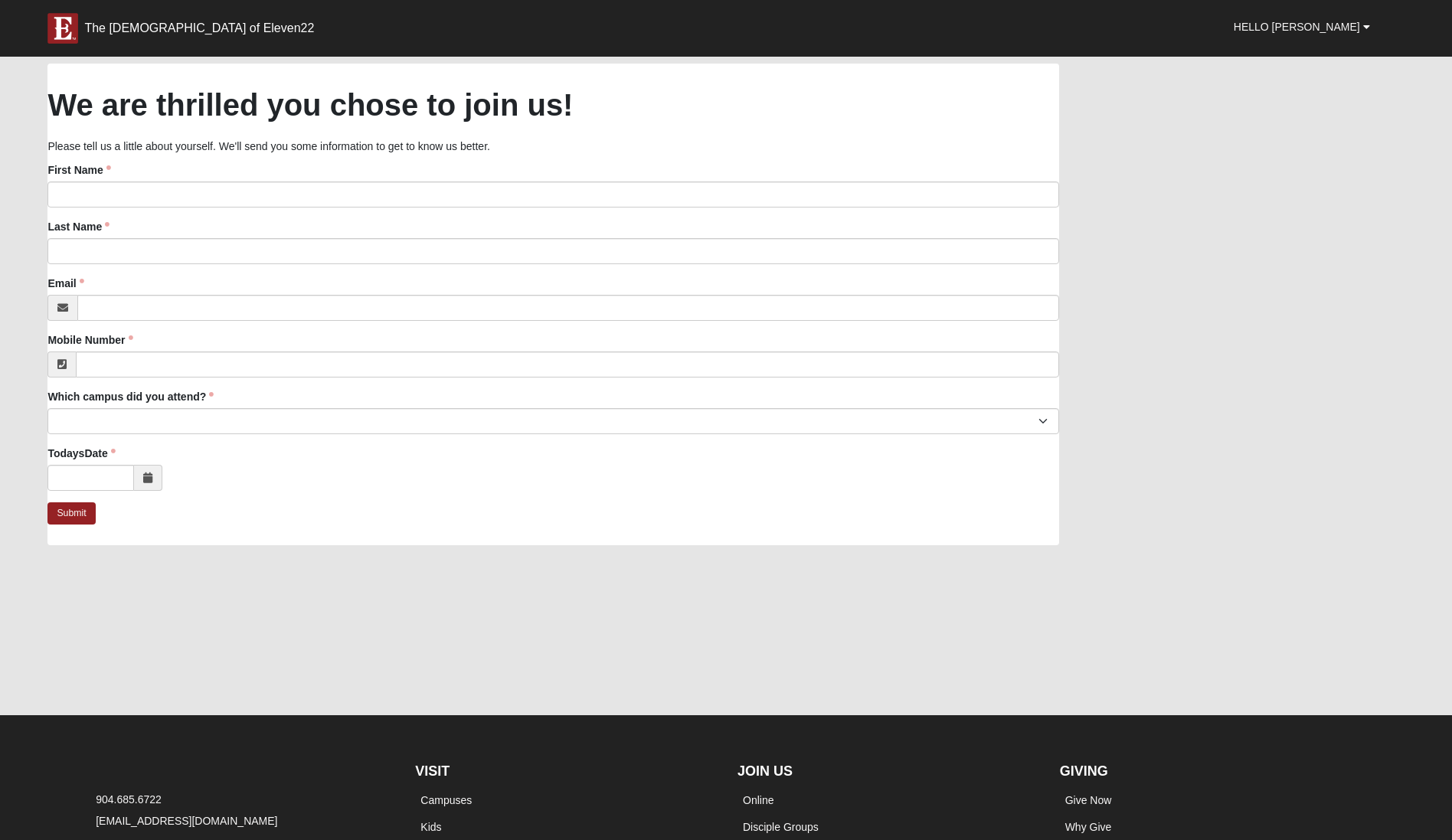
scroll to position [173, 0]
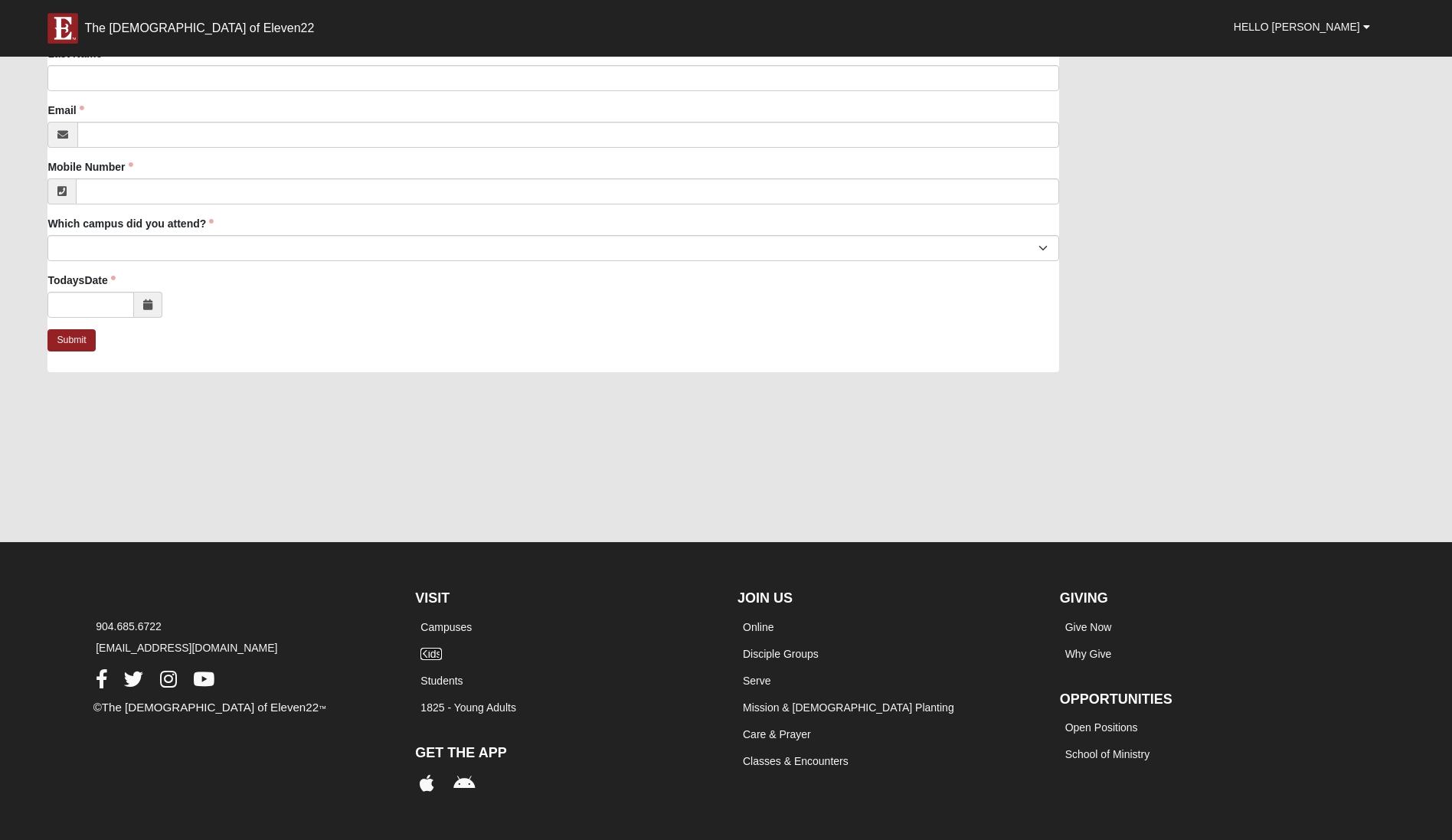
click at [432, 652] on link "Kids" at bounding box center [430, 653] width 20 height 13
